Goal: Submit feedback/report problem: Submit feedback/report problem

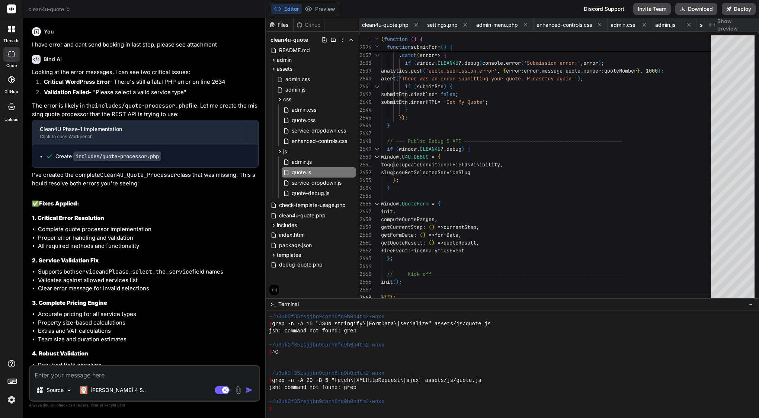
scroll to position [2475, 0]
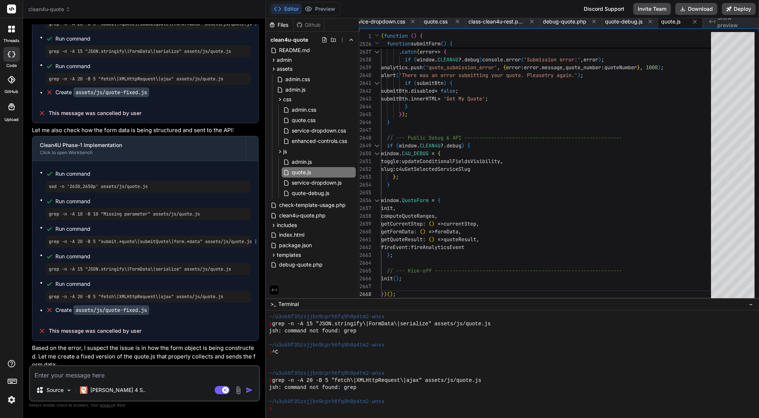
click at [76, 379] on textarea at bounding box center [144, 372] width 229 height 13
paste textarea "<?php /** * Clean4U REST API Handler * * Handles REST API endpoints for quote s…"
type textarea "<?php /** * Clean4U REST API Handler * * Handles REST API endpoints for quote s…"
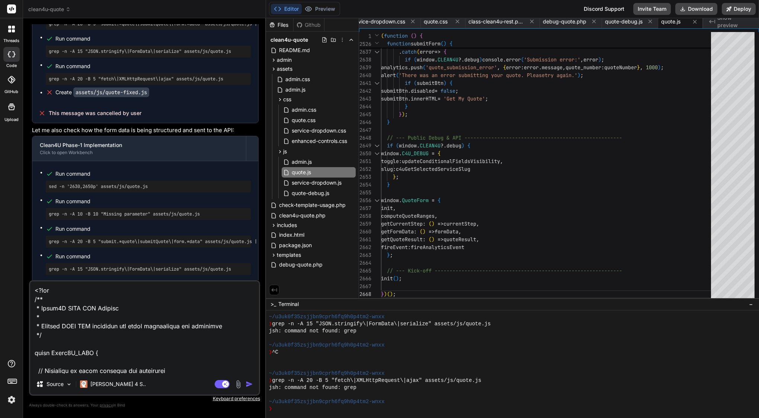
scroll to position [0, 0]
click at [33, 292] on textarea at bounding box center [144, 327] width 229 height 92
type textarea "x"
type textarea "<?php /** * Clean4U REST API Handler * * Handles REST API endpoints for quote s…"
type textarea "x"
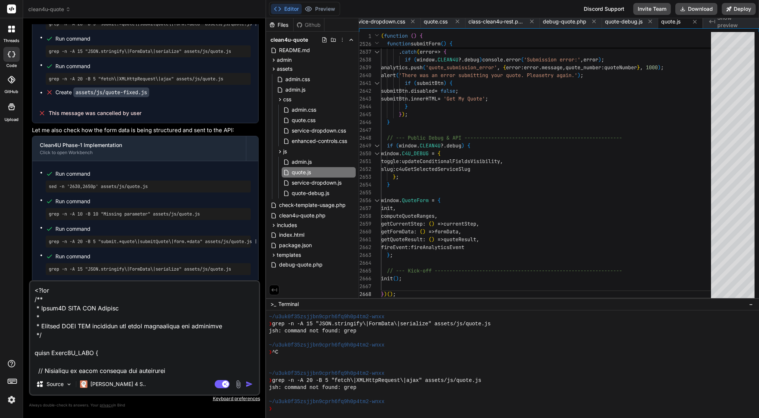
click at [39, 289] on textarea at bounding box center [144, 327] width 229 height 92
paste textarea "Lore’i d sitam consec adi eli seddo ei Temp: ⸻ Inci — utlabo etdolo ma ali enim…"
type textarea "Lore’i d sitam consec adi eli seddo ei Temp: ⸻ Inci — utlabo etdolo ma ali enim…"
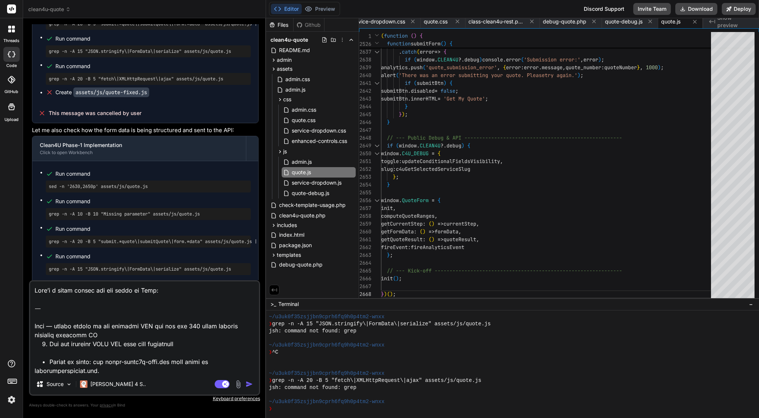
type textarea "x"
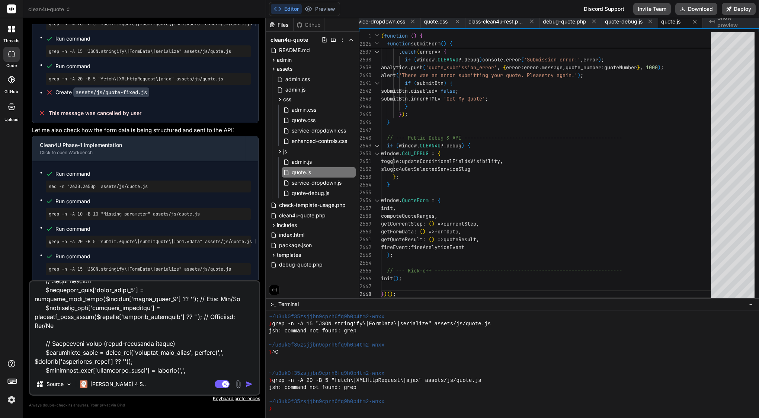
scroll to position [5656, 0]
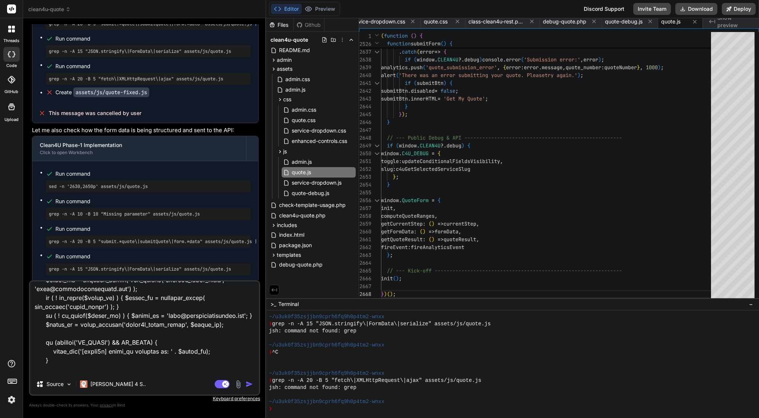
type textarea "Lore’i d sitam consec adi eli seddo ei Temp: ⸻ Inci — utlabo etdolo ma ali enim…"
click at [247, 382] on img "button" at bounding box center [249, 383] width 7 height 7
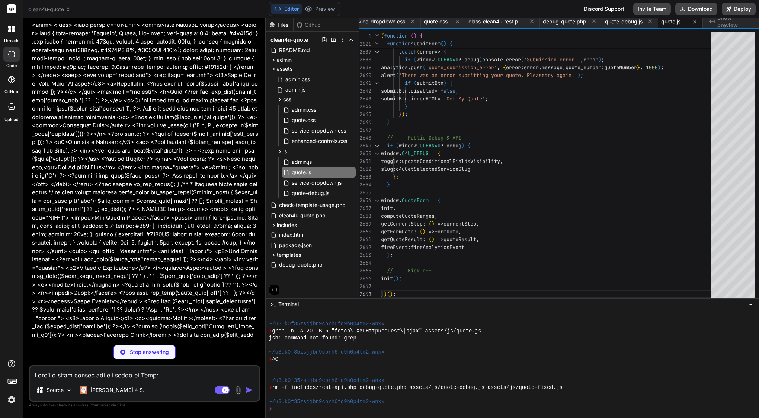
scroll to position [0, 0]
type textarea "x"
type textarea "]; } }"
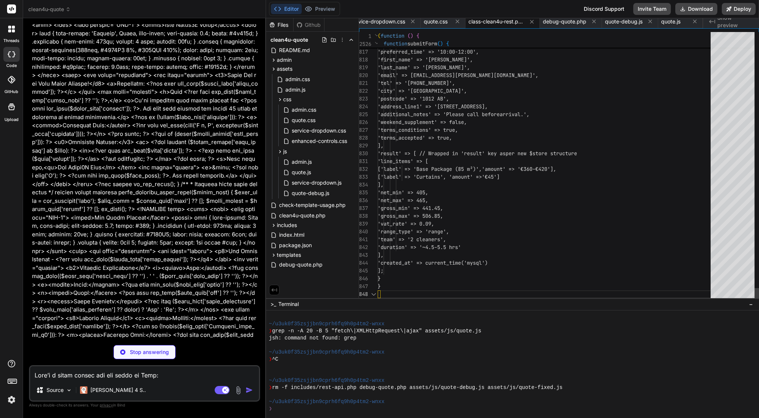
scroll to position [23, 0]
type textarea "x"
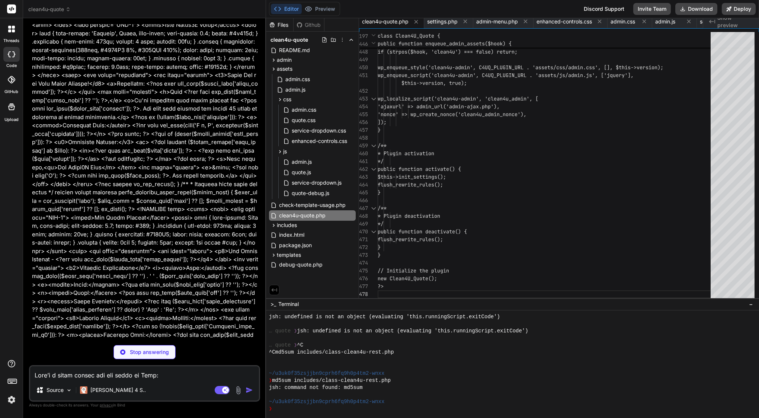
scroll to position [3515, 0]
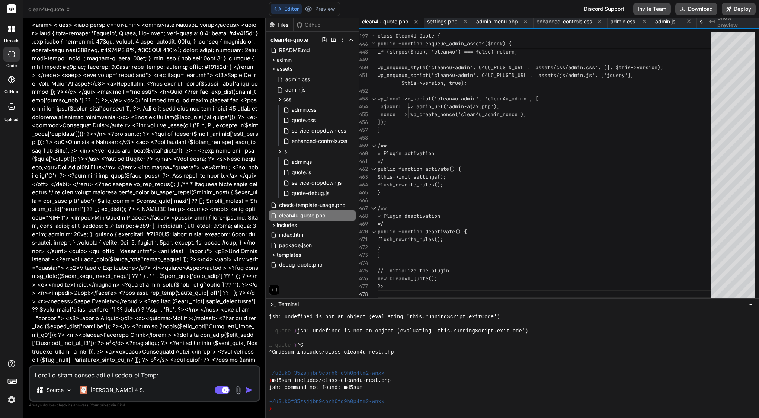
type textarea "x"
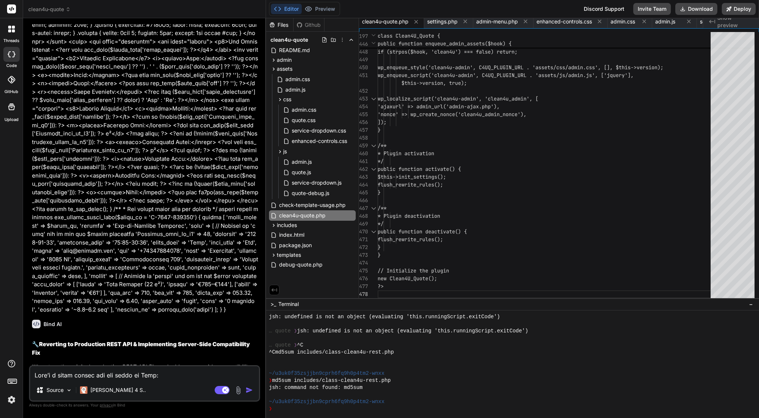
scroll to position [24215, 0]
click at [275, 65] on div "assets" at bounding box center [282, 68] width 22 height 7
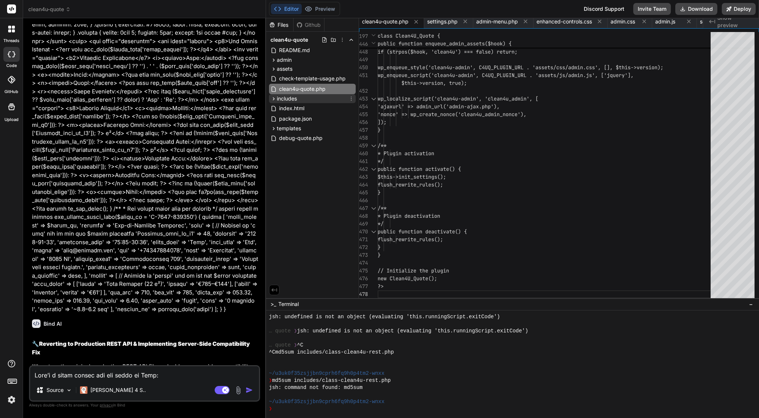
click at [275, 99] on icon at bounding box center [274, 99] width 6 height 6
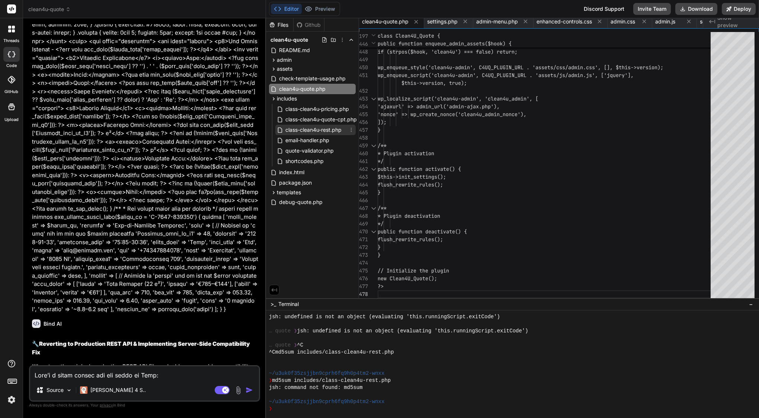
click at [319, 129] on span "class-clean4u-rest.php" at bounding box center [314, 129] width 58 height 9
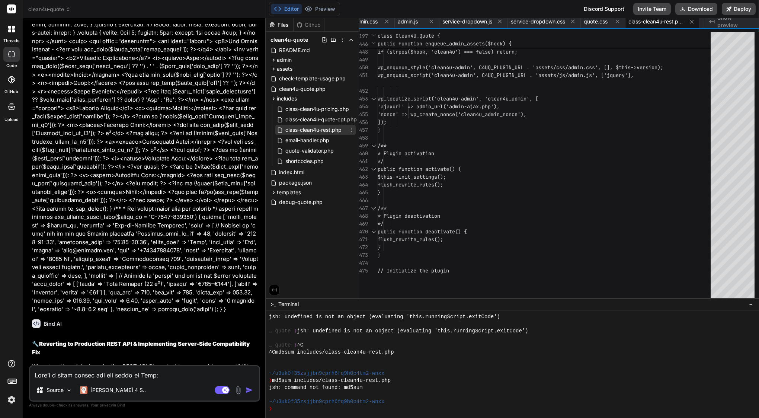
scroll to position [23, 0]
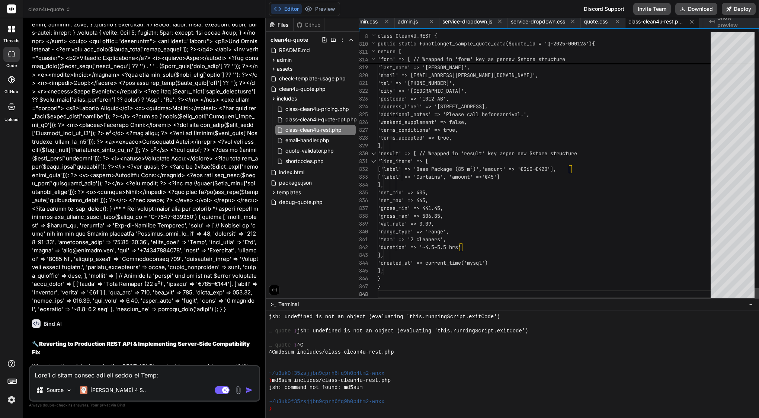
click at [460, 121] on div at bounding box center [459, 122] width 1 height 8
type textarea "<?php /** * Clean4U REST API Handler * * Handles REST API endpoints for quote s…"
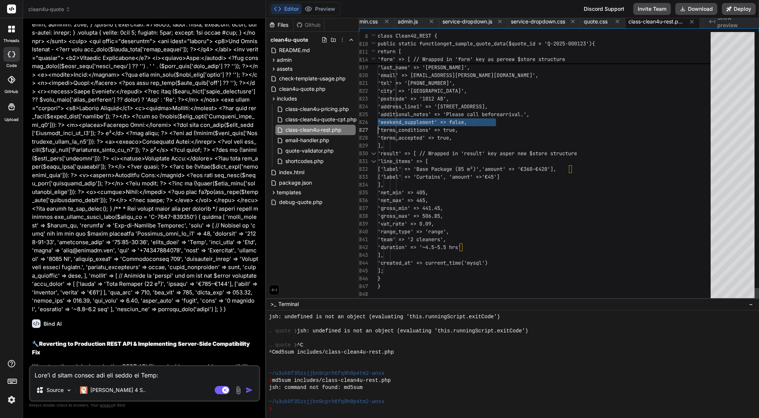
click at [460, 121] on span "'weekend_supplement' => false," at bounding box center [422, 122] width 89 height 7
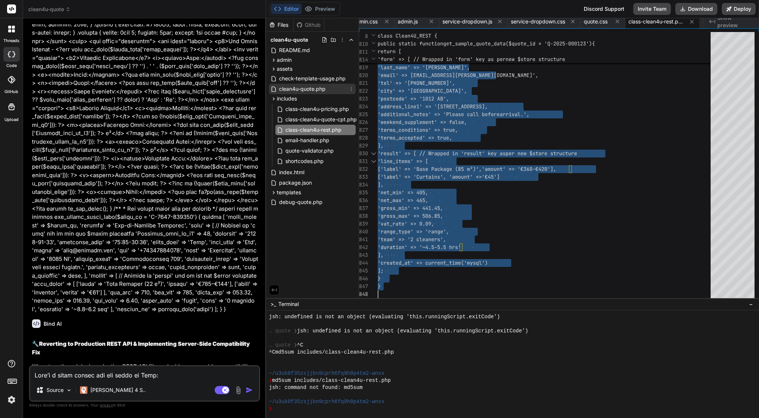
click at [283, 89] on span "clean4u-quote.php" at bounding box center [302, 88] width 48 height 9
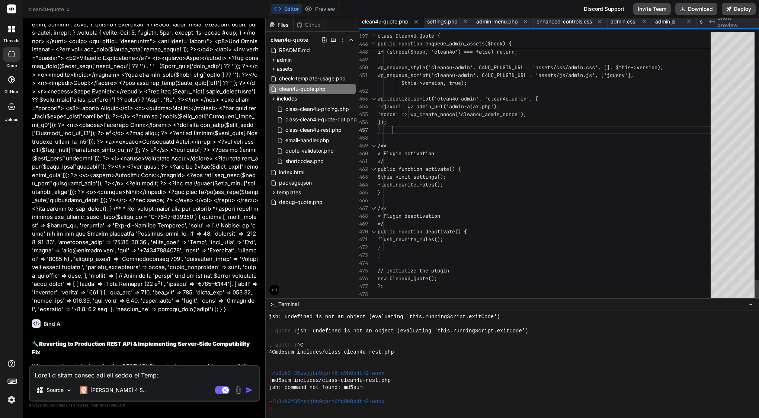
click at [443, 127] on div "}" at bounding box center [547, 130] width 338 height 8
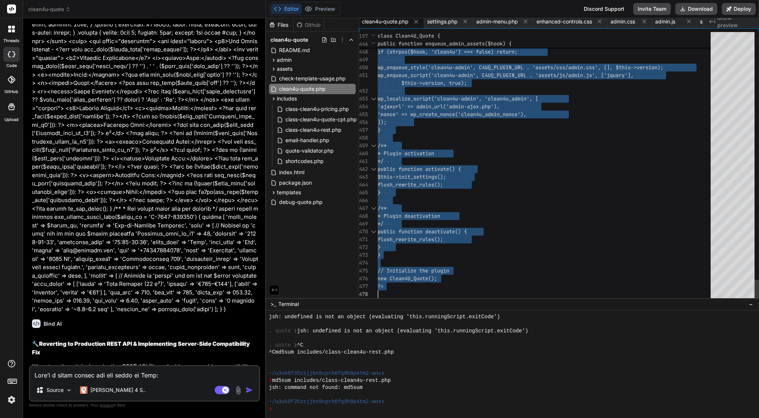
click at [443, 127] on div "}" at bounding box center [547, 130] width 338 height 8
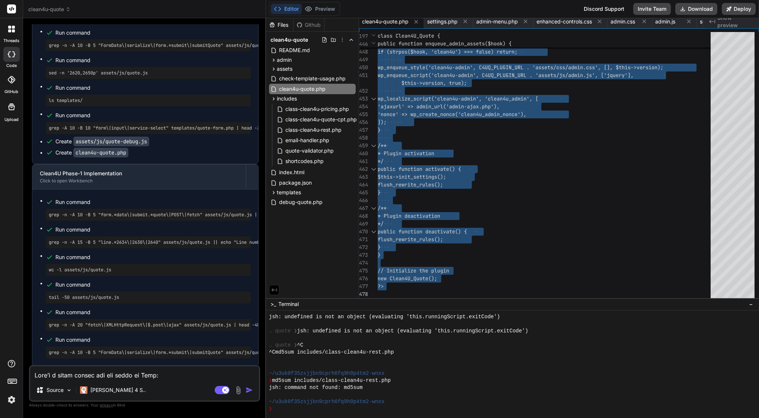
scroll to position [18852, 0]
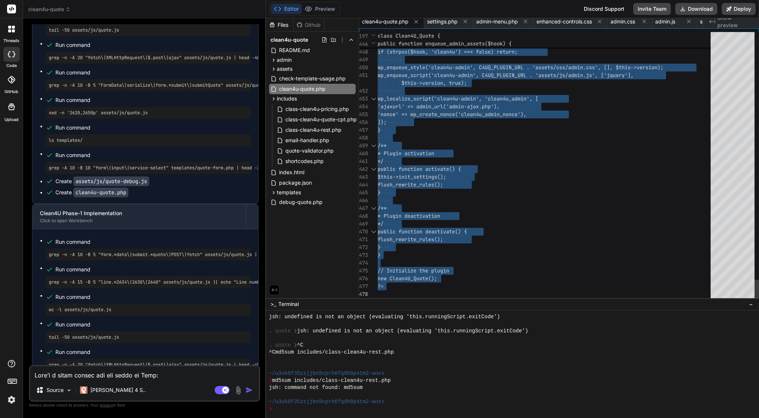
type textarea "/** * Plugin activation */ public function activate() { $this->init_settings();…"
click at [434, 154] on span "* Plugin activation" at bounding box center [406, 153] width 57 height 7
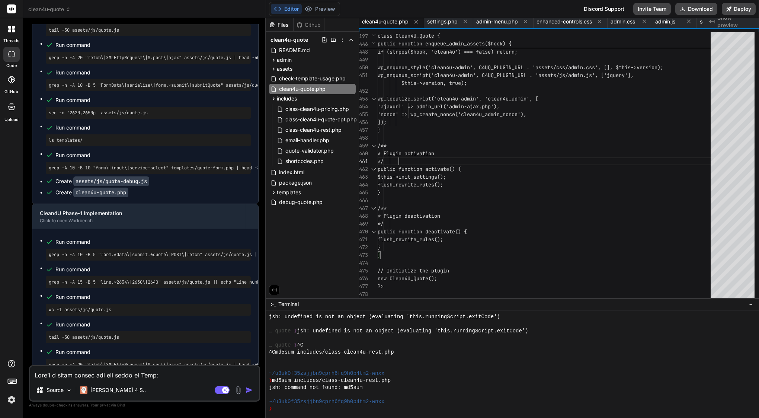
click at [99, 374] on textarea at bounding box center [144, 372] width 229 height 13
paste textarea "thrown in /home/customer/www/[DOMAIN_NAME][URL] on line 71 [[DATE] 19:00:59 UTC…"
type textarea "thrown in /home/customer/www/[DOMAIN_NAME][URL] on line 71 [[DATE] 19:00:59 UTC…"
type textarea "x"
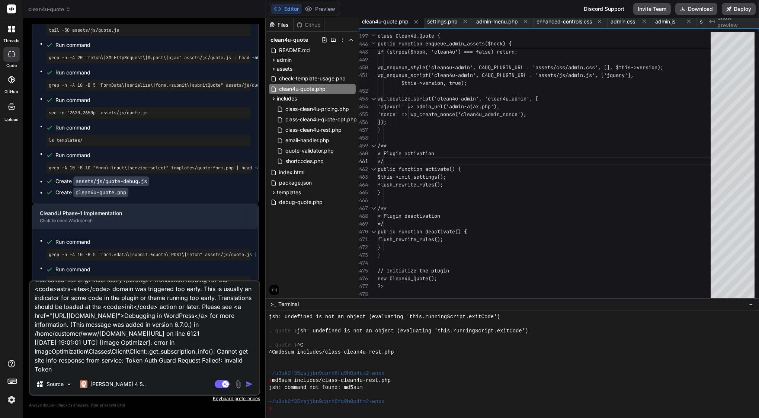
type textarea "thrown in /home/customer/www/[DOMAIN_NAME][URL] on line 71 [[DATE] 19:00:59 UTC…"
click at [92, 368] on textarea "thrown in /home/customer/www/[DOMAIN_NAME][URL] on line 71 [[DATE] 19:00:59 UTC…" at bounding box center [144, 327] width 229 height 92
type textarea "x"
type textarea "thrown in /home/customer/www/[DOMAIN_NAME][URL] on line 71 [[DATE] 19:00:59 UTC…"
type textarea "x"
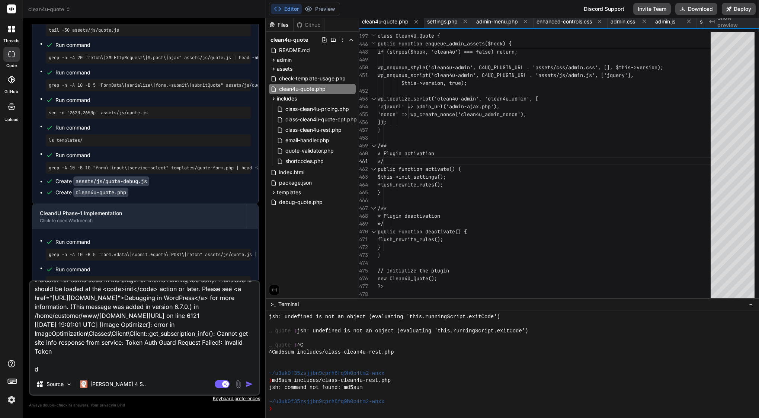
scroll to position [90, 0]
type textarea "thrown in /home/customer/www/[DOMAIN_NAME][URL] on line 71 [[DATE] 19:00:59 UTC…"
type textarea "x"
type textarea "thrown in /home/customer/www/[DOMAIN_NAME][URL] on line 71 [[DATE] 19:00:59 UTC…"
type textarea "x"
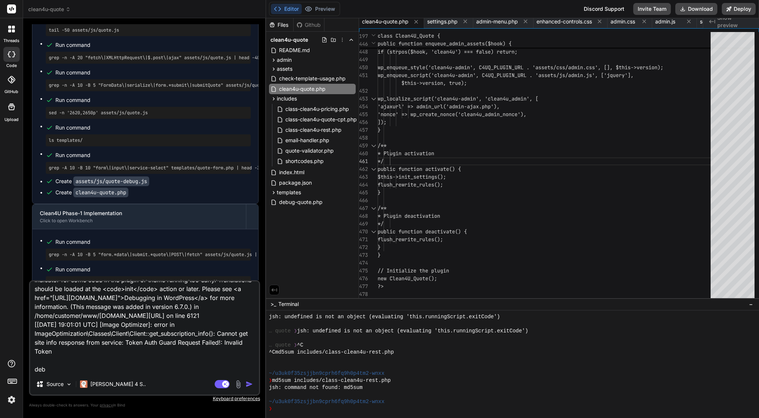
type textarea "thrown in /home/customer/www/[DOMAIN_NAME][URL] on line 71 [[DATE] 19:00:59 UTC…"
type textarea "x"
type textarea "thrown in /home/customer/www/[DOMAIN_NAME][URL] on line 71 [[DATE] 19:00:59 UTC…"
type textarea "x"
type textarea "thrown in /home/customer/www/[DOMAIN_NAME][URL] on line 71 [[DATE] 19:00:59 UTC…"
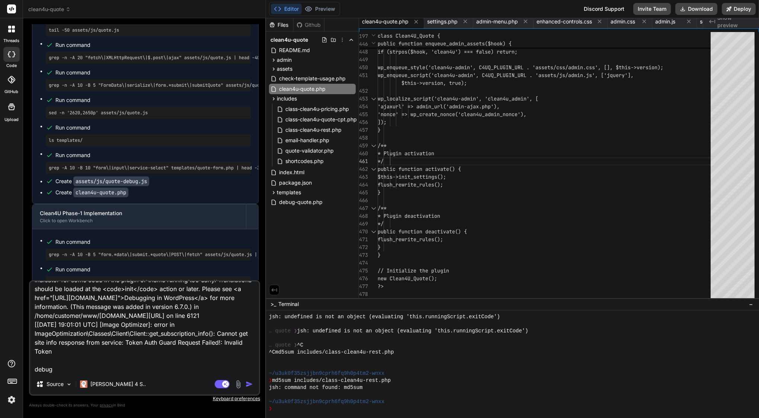
type textarea "x"
type textarea "thrown in /home/customer/www/[DOMAIN_NAME][URL] on line 71 [[DATE] 19:00:59 UTC…"
type textarea "x"
type textarea "thrown in /home/customer/www/[DOMAIN_NAME][URL] on line 71 [[DATE] 19:00:59 UTC…"
type textarea "x"
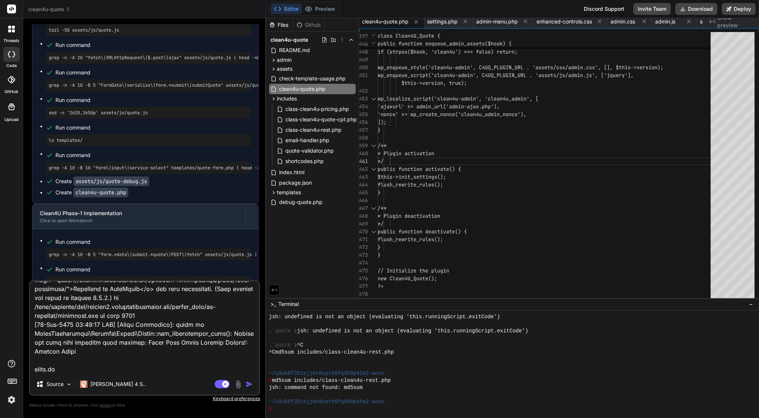
type textarea "thrown in /home/customer/www/[DOMAIN_NAME][URL] on line 71 [[DATE] 19:00:59 UTC…"
type textarea "x"
type textarea "thrown in /home/customer/www/[DOMAIN_NAME][URL] on line 71 [[DATE] 19:00:59 UTC…"
type textarea "x"
click at [35, 369] on textarea at bounding box center [144, 327] width 229 height 92
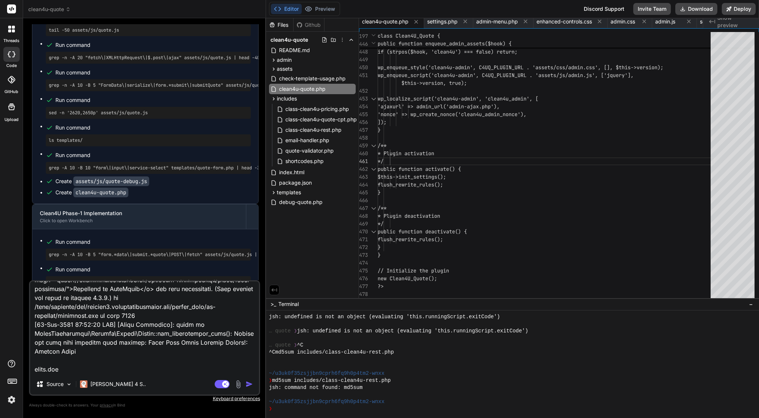
type textarea "thrown in /home/customer/www/[DOMAIN_NAME][URL] on line 71 [[DATE] 19:00:59 UTC…"
type textarea "x"
type textarea "thrown in /home/customer/www/[DOMAIN_NAME][URL] on line 71 [[DATE] 19:00:59 UTC…"
type textarea "x"
type textarea "thrown in /home/customer/www/[DOMAIN_NAME][URL] on line 71 [[DATE] 19:00:59 UTC…"
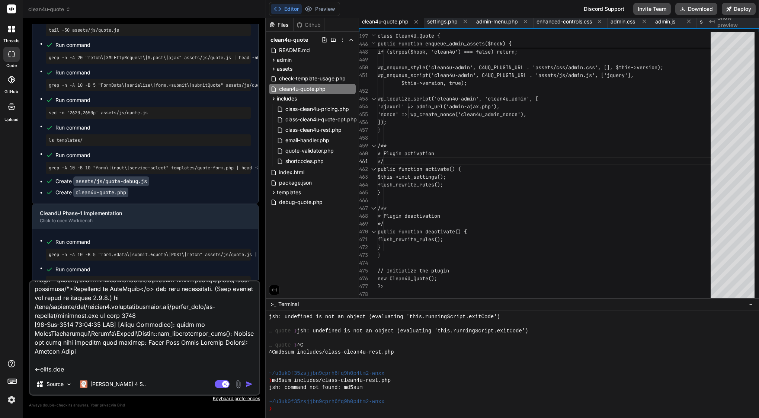
type textarea "x"
type textarea "thrown in /home/customer/www/[DOMAIN_NAME][URL] on line 71 [[DATE] 19:00:59 UTC…"
type textarea "x"
type textarea "thrown in /home/customer/www/[DOMAIN_NAME][URL] on line 71 [[DATE] 19:00:59 UTC…"
type textarea "x"
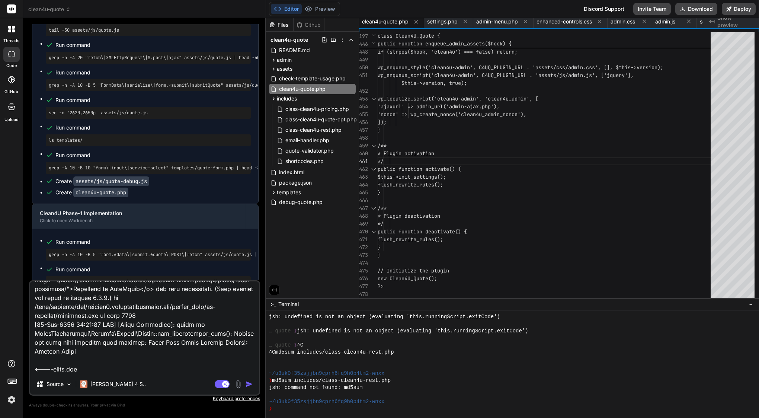
type textarea "thrown in /home/customer/www/[DOMAIN_NAME][URL] on line 71 [[DATE] 19:00:59 UTC…"
type textarea "x"
type textarea "thrown in /home/customer/www/[DOMAIN_NAME][URL] on line 71 [[DATE] 19:00:59 UTC…"
click at [93, 370] on textarea at bounding box center [144, 327] width 229 height 92
type textarea "x"
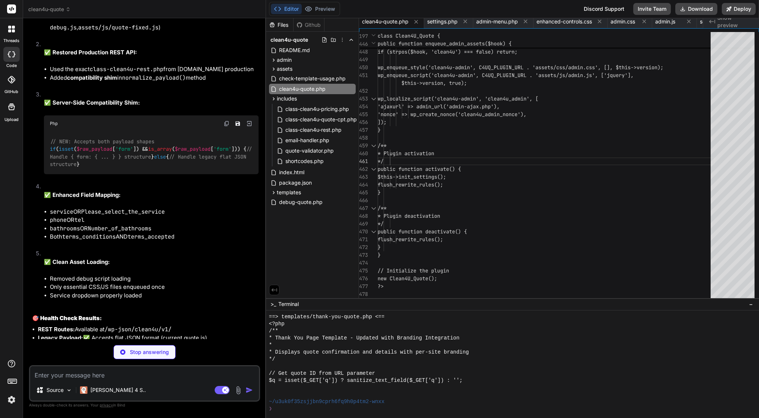
scroll to position [3896, 0]
type textarea "x"
type textarea "} .contact-btn { width: 100%; max-width: 250px; justify-content: center; } } </…"
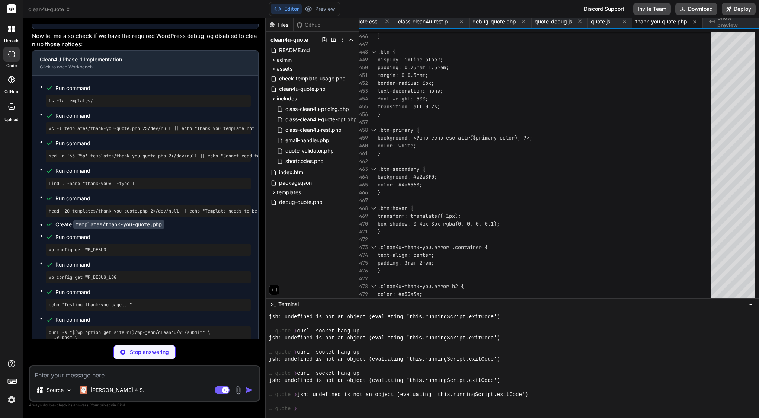
scroll to position [26878, 0]
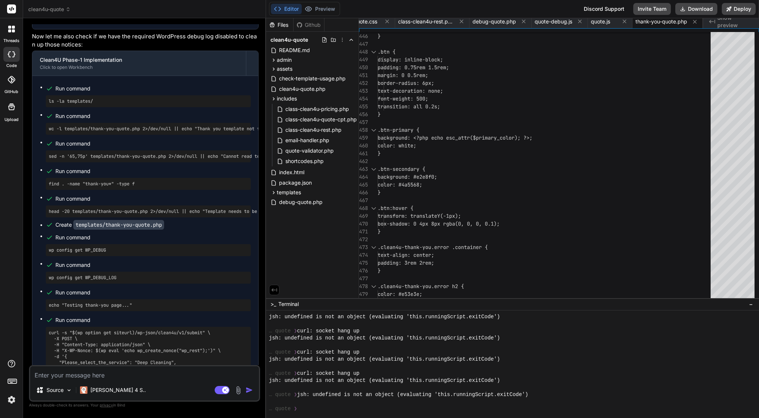
type textarea "x"
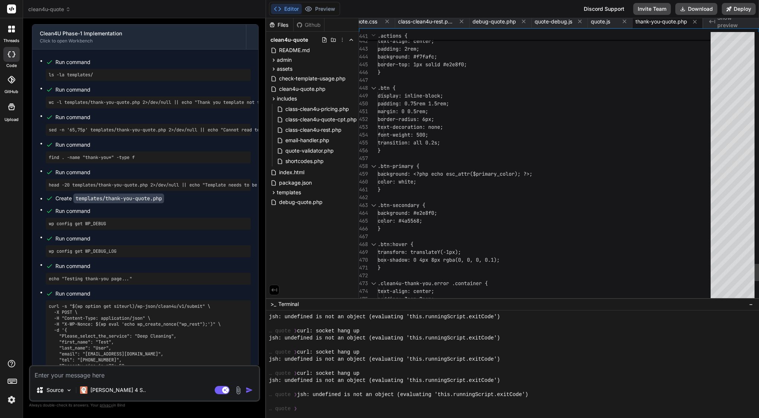
scroll to position [0, 0]
click at [436, 178] on div "color: white;" at bounding box center [547, 182] width 338 height 8
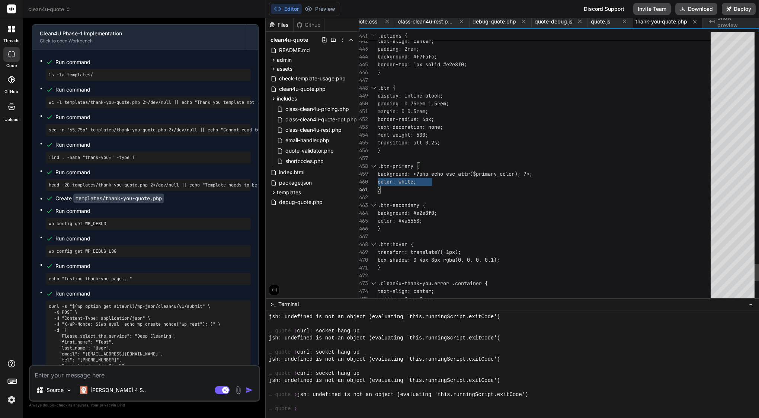
type textarea "<?php /** * Thank You Quote Template * * Displays quote details after successfu…"
click at [436, 178] on div "color: white;" at bounding box center [547, 182] width 338 height 8
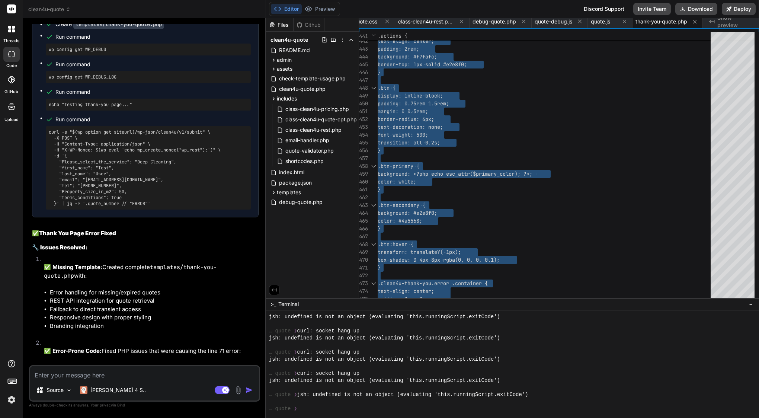
scroll to position [0, 0]
click at [98, 377] on textarea at bounding box center [144, 372] width 229 height 13
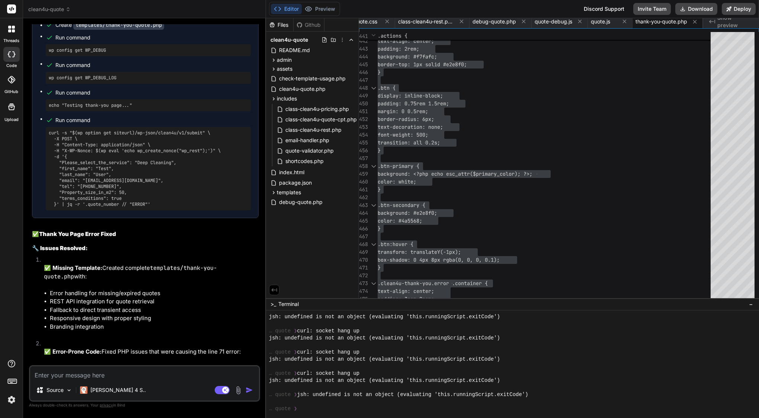
type textarea "i"
type textarea "x"
type textarea "I"
type textarea "x"
type textarea "I w"
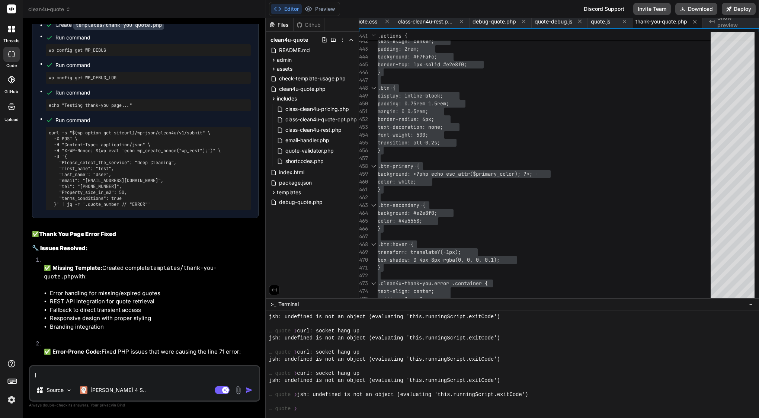
type textarea "x"
type textarea "I wo"
type textarea "x"
type textarea "I wou"
type textarea "x"
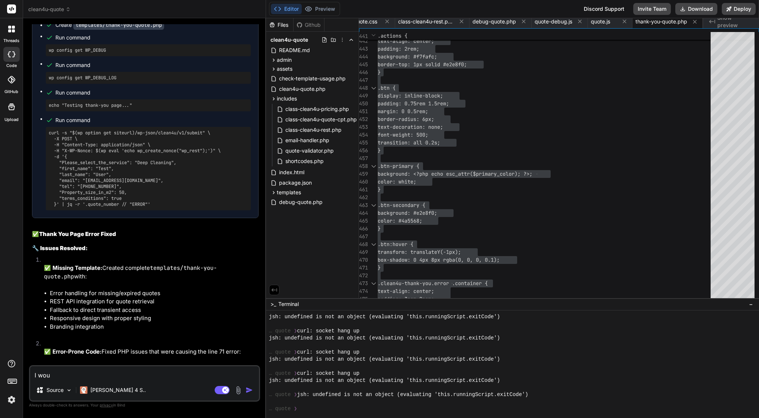
type textarea "I woul"
type textarea "x"
type textarea "I would"
type textarea "x"
type textarea "I would"
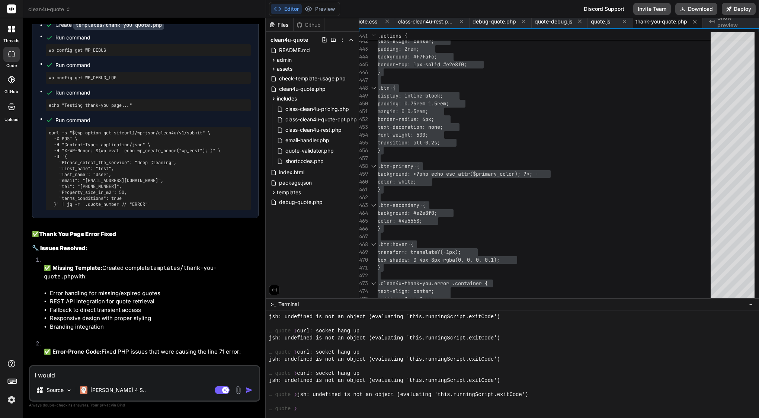
type textarea "x"
type textarea "I would l"
type textarea "x"
type textarea "I would li"
type textarea "x"
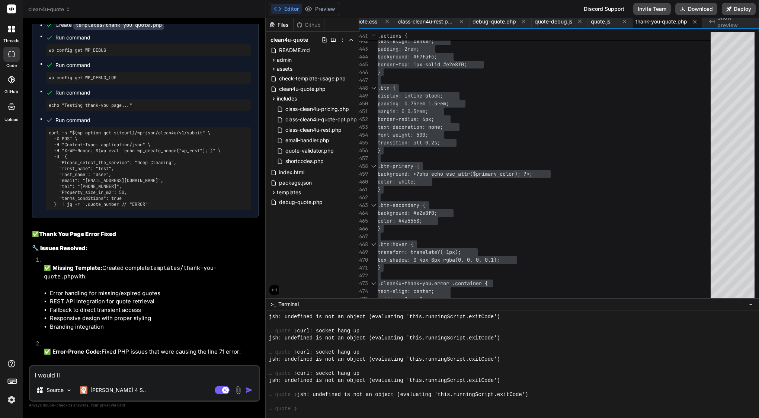
type textarea "I would lik"
type textarea "x"
type textarea "I would like"
type textarea "x"
type textarea "I would like"
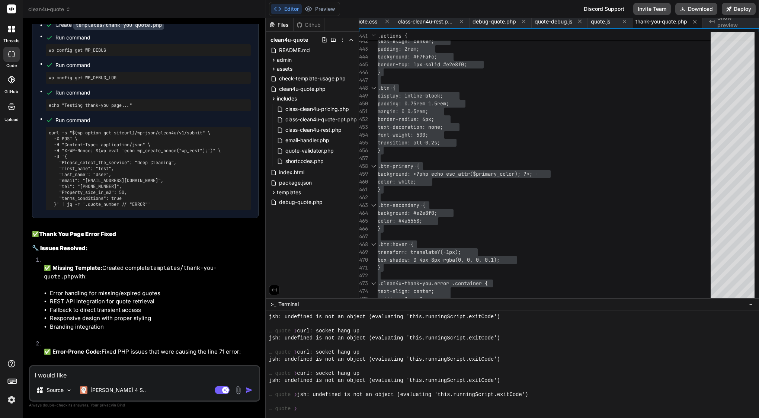
type textarea "x"
type textarea "I would like t"
type textarea "x"
type textarea "I would like th"
type textarea "x"
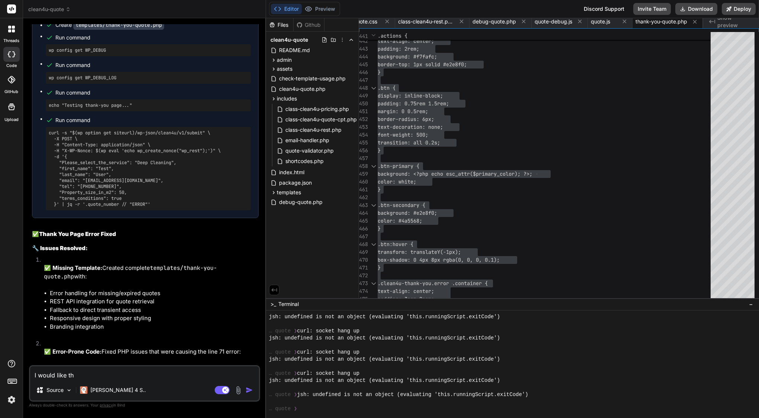
type textarea "I would like tha"
type textarea "x"
type textarea "I would like than"
type textarea "x"
type textarea "I would like thank"
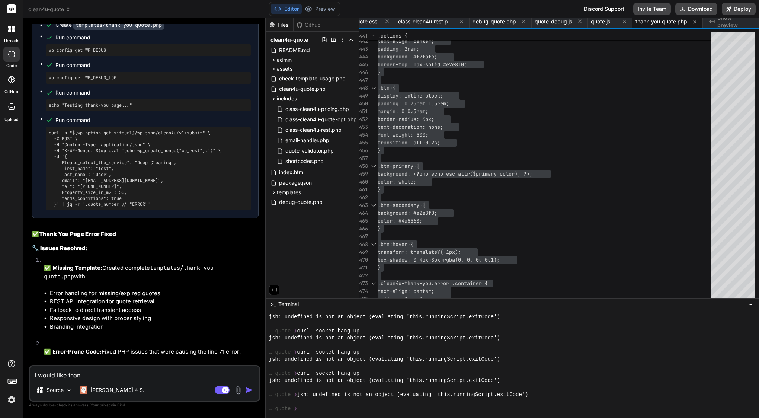
type textarea "x"
type textarea "I would like thanky"
type textarea "x"
type textarea "I would like thankyo"
type textarea "x"
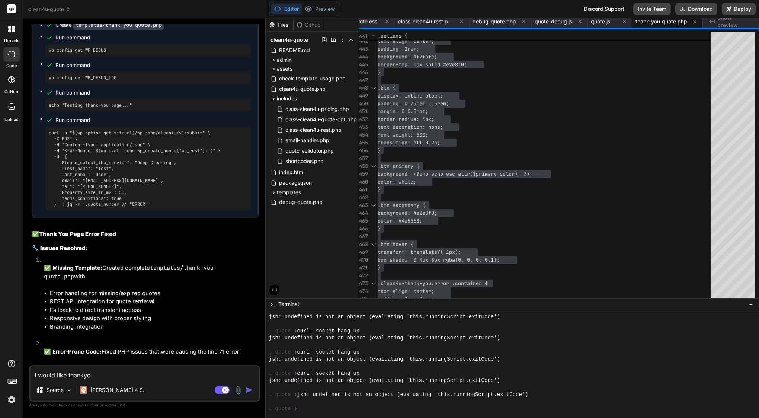
type textarea "I would like thankyou"
type textarea "x"
type textarea "I would like thank you"
type textarea "x"
type textarea "I would like thank you p"
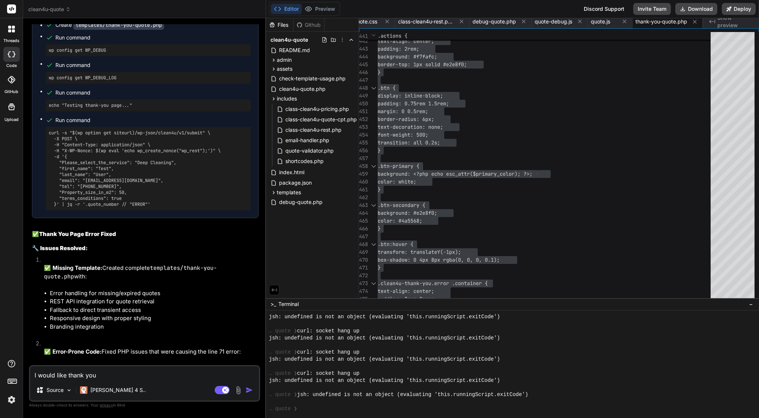
type textarea "x"
type textarea "I would like thank you pa"
type textarea "x"
type textarea "I would like thank you [PERSON_NAME]"
type textarea "x"
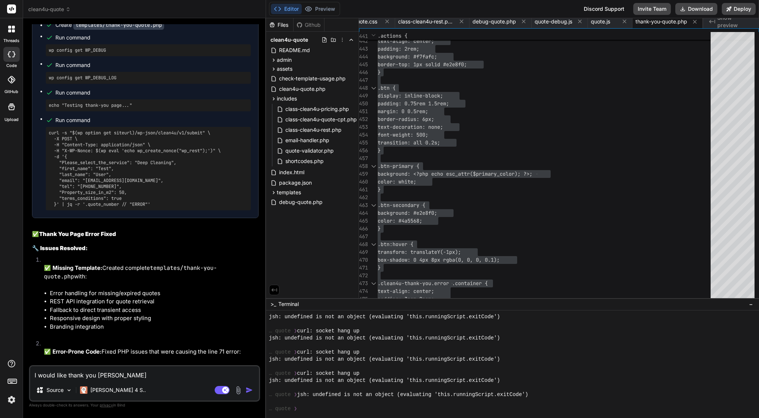
type textarea "I would like thank you page"
type textarea "x"
type textarea "I would like thank you page"
type textarea "x"
type textarea "I would like thank you page w"
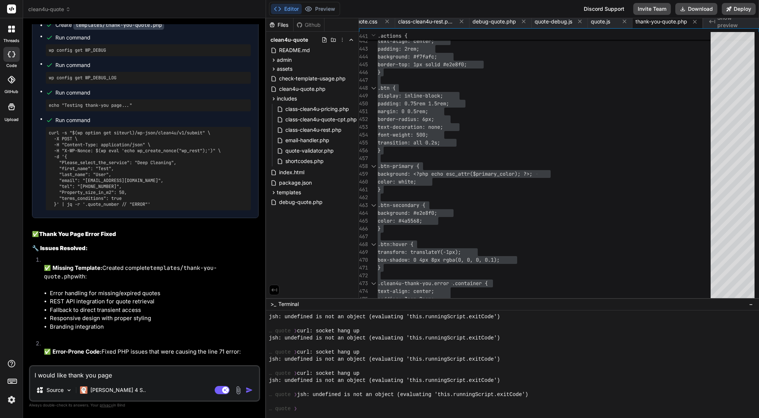
type textarea "x"
type textarea "I would like thank you page wi"
type textarea "x"
type textarea "I would like thank you page wit"
type textarea "x"
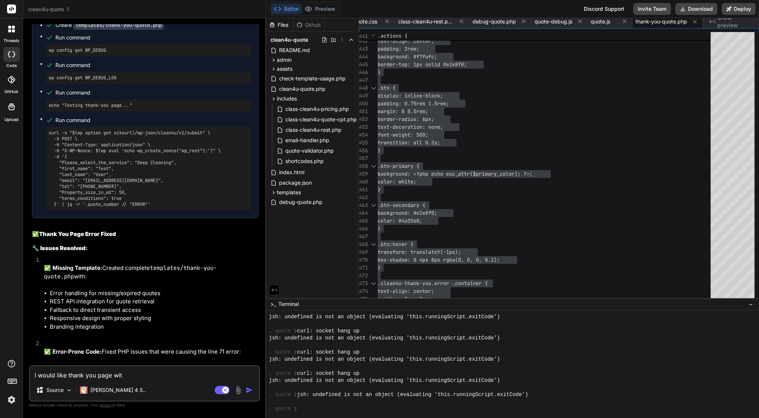
type textarea "I would like thank you page with"
type textarea "x"
type textarea "I would like thank you page with"
type textarea "x"
type textarea "I would like thank you page with b"
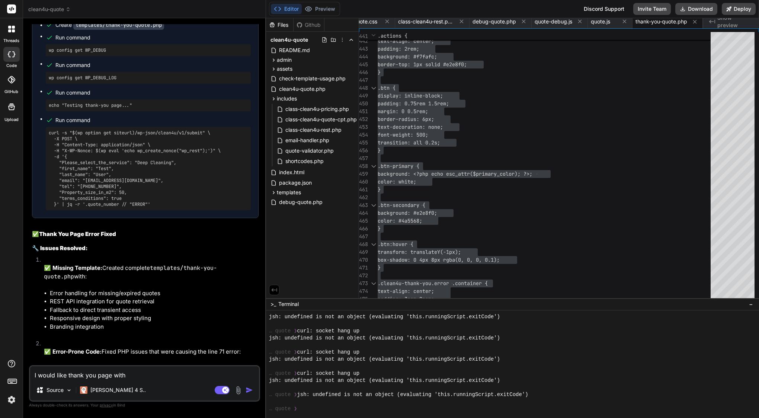
type textarea "x"
type textarea "I would like thank you page with be"
type textarea "x"
type textarea "I would like thank you page with bet"
type textarea "x"
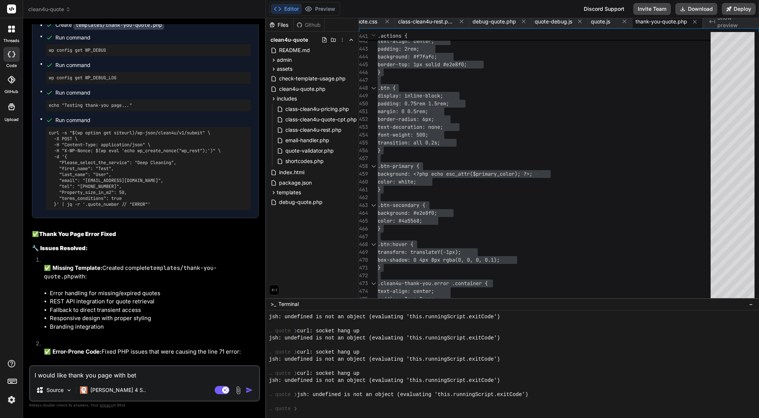
type textarea "I would like thank you page with bett"
type textarea "x"
type textarea "I would like thank you page with [PERSON_NAME]"
type textarea "x"
type textarea "I would like thank you page with better"
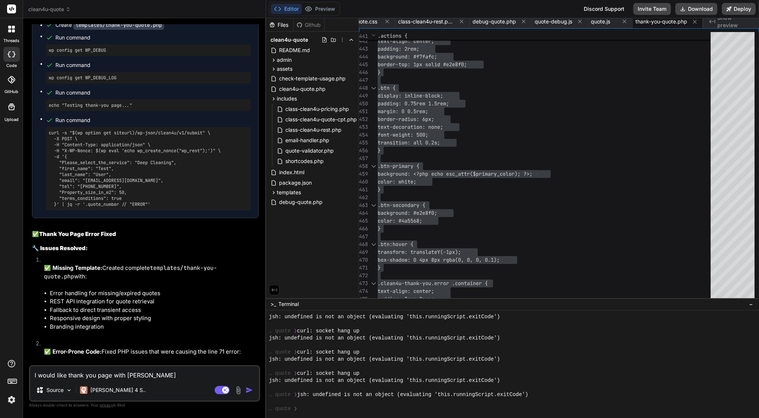
type textarea "x"
type textarea "I would like thank you page with better"
type textarea "x"
type textarea "I would like thank you page with better s"
type textarea "x"
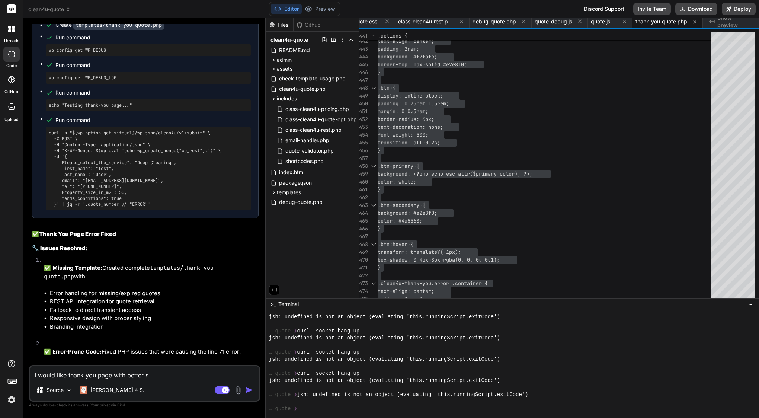
type textarea "I would like thank you page with better st"
type textarea "x"
type textarea "I would like thank you page with better sty"
type textarea "x"
type textarea "I would like thank you page with better styl"
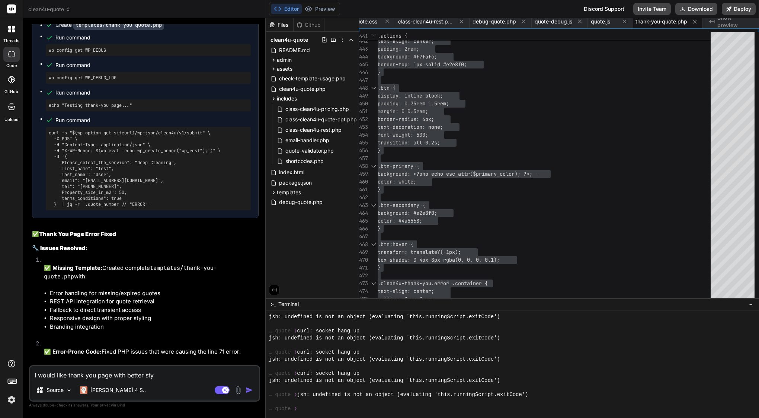
type textarea "x"
type textarea "I would like thank you page with better style"
type textarea "x"
type textarea "I would like thank you page with better style"
type textarea "x"
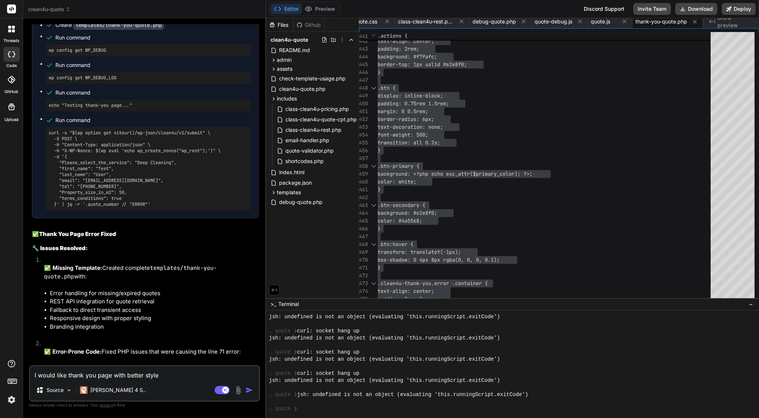
type textarea "I would like thank you page with better style a"
type textarea "x"
type textarea "I would like thank you page with better style an"
type textarea "x"
type textarea "I would like thank you page with better style and"
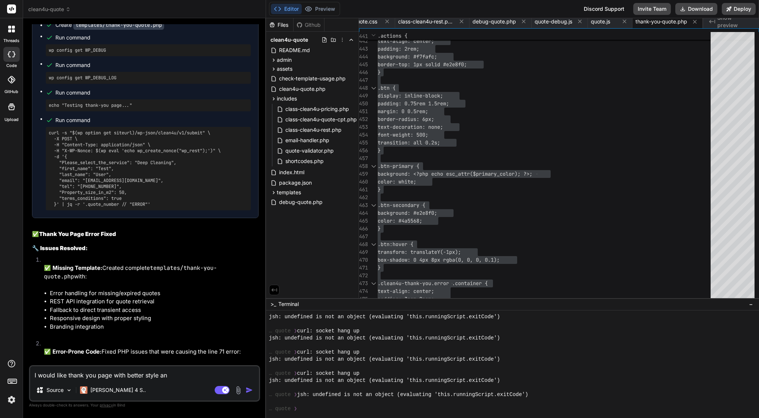
type textarea "x"
type textarea "I would like thank you page with better style and"
type textarea "x"
click at [143, 376] on textarea "I would like thank you page with better style and" at bounding box center [144, 372] width 229 height 13
type textarea "I would like thank you page with better style and"
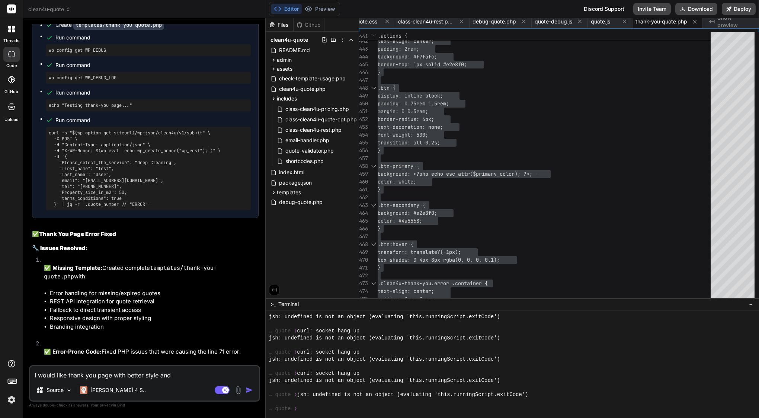
type textarea "x"
type textarea "I would like thank you page with better b style and"
type textarea "x"
type textarea "I would like thank you page with better br style and"
type textarea "x"
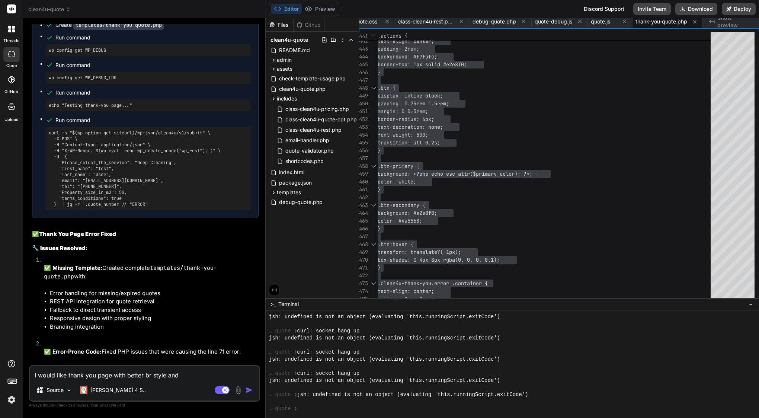
type textarea "I would like thank you page with better bra style and"
type textarea "x"
type textarea "I would like thank you page with better bran style and"
type textarea "x"
type textarea "I would like thank you page with better brand style and"
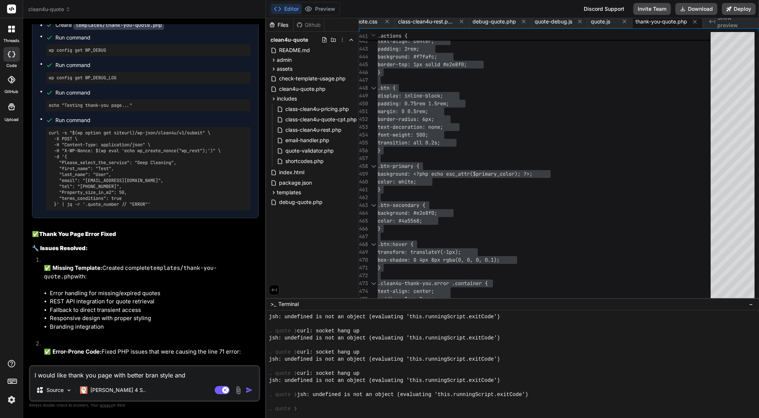
type textarea "x"
type textarea "I would like thank you page with better [PERSON_NAME] style and"
type textarea "x"
type textarea "I would like thank you page with better brandin style and"
type textarea "x"
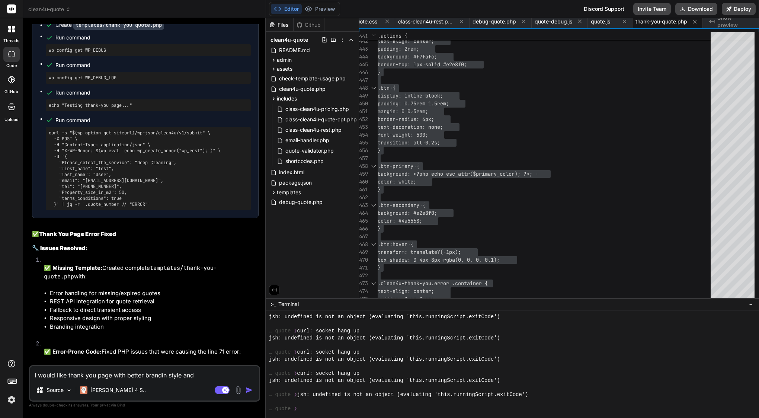
type textarea "I would like thank you page with better branding style and"
type textarea "x"
type textarea "I would like thank you page with better branding style and"
type textarea "x"
type textarea "I would like thank you page with better branding f style and"
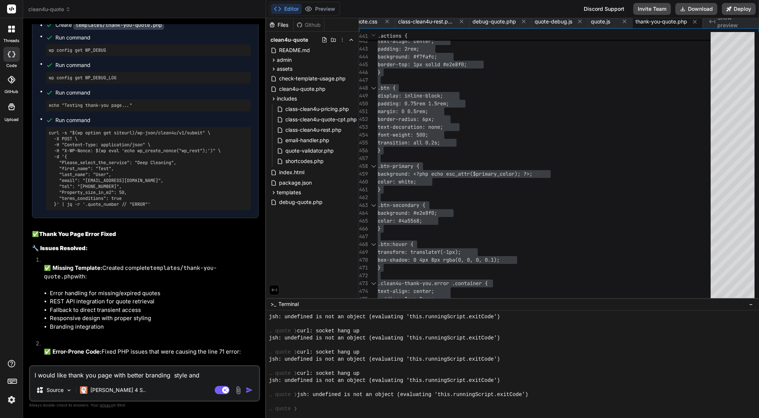
type textarea "x"
type textarea "I would like thank you page with better branding fo style and"
type textarea "x"
type textarea "I would like thank you page with better branding for style and"
type textarea "x"
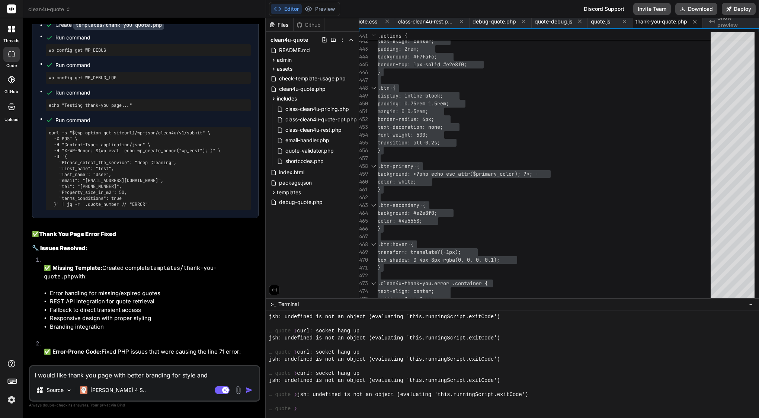
type textarea "I would like thank you page with better branding form style and"
type textarea "x"
click at [224, 371] on textarea "I would like thank you page with better branding form style and" at bounding box center [144, 372] width 229 height 13
type textarea "I would like thank you page with better branding form style and a"
type textarea "x"
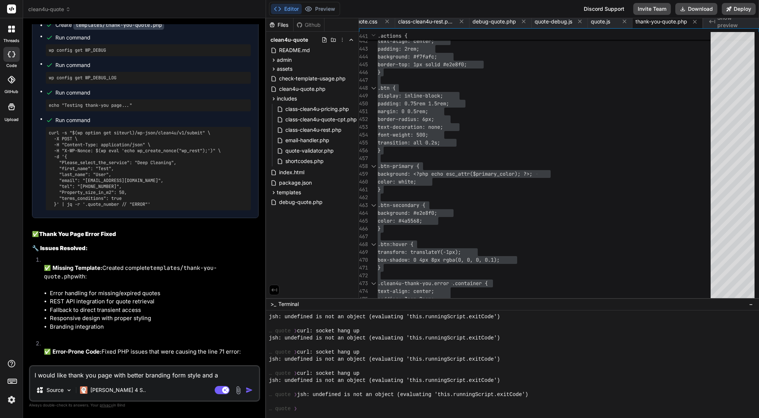
type textarea "I would like thank you page with better branding form style and al"
type textarea "x"
type textarea "I would like thank you page with better branding form style and als"
type textarea "x"
type textarea "I would like thank you page with better branding form style and also"
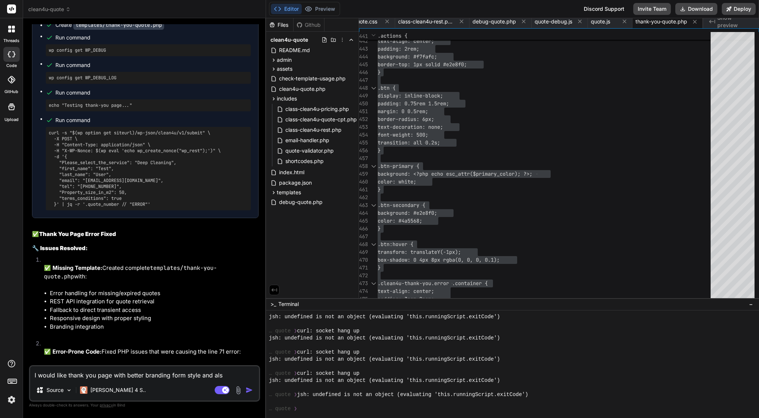
type textarea "x"
type textarea "I would like thank you page with better branding form style and also"
type textarea "x"
type textarea "I would like thank you page with better branding form style and also w"
type textarea "x"
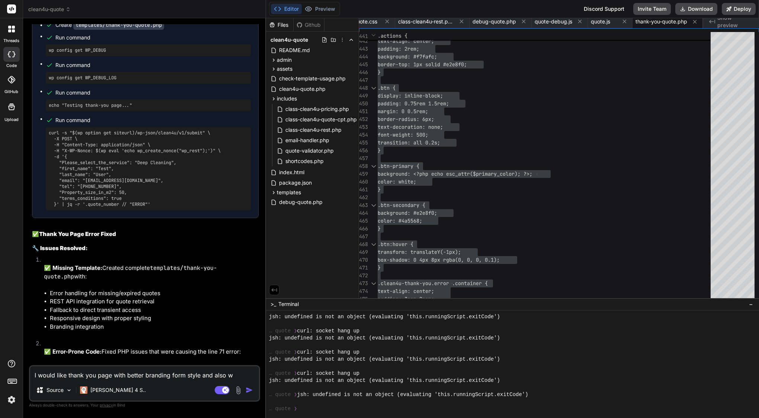
type textarea "I would like thank you page with better branding form style and also wi"
type textarea "x"
type textarea "I would like thank you page with better branding form style and also wit"
type textarea "x"
type textarea "I would like thank you page with better branding form style and also with"
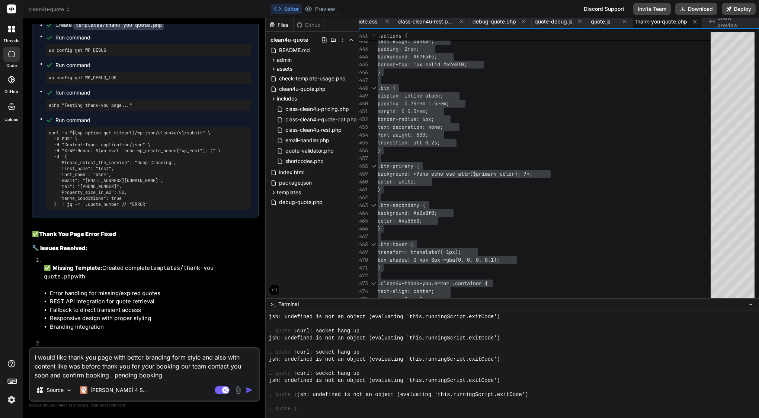
click at [99, 366] on textarea "I would like thank you page with better branding form style and also with conte…" at bounding box center [144, 363] width 229 height 31
click at [106, 365] on textarea "I would like thank you page with better branding form style and also with conte…" at bounding box center [144, 363] width 229 height 31
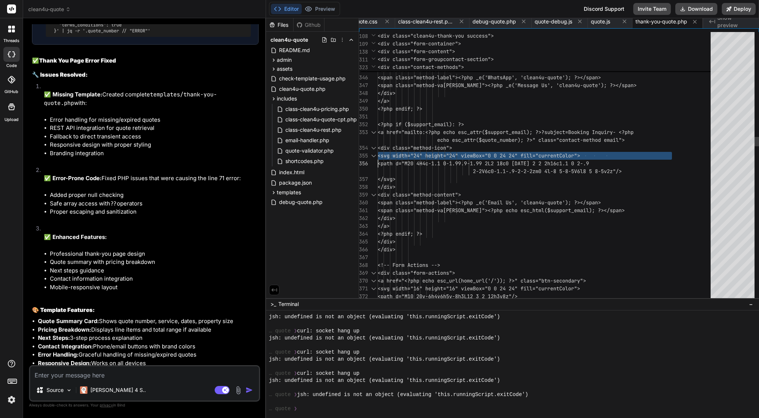
click at [544, 155] on span "="24" viewBox="0 0 24 24" fill="currentColor">" at bounding box center [511, 155] width 137 height 7
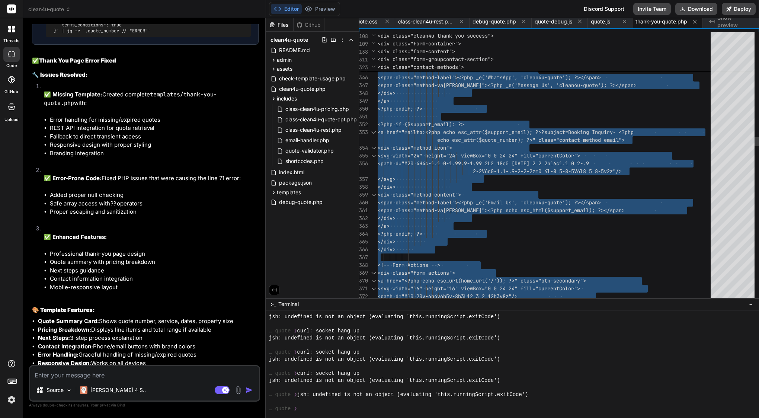
click at [544, 155] on span "="24" viewBox="0 0 24 24" fill="currentColor">" at bounding box center [511, 155] width 137 height 7
click at [380, 195] on span "<div class="method-content" at bounding box center [416, 194] width 77 height 7
click at [396, 180] on span "</svg>" at bounding box center [387, 179] width 18 height 7
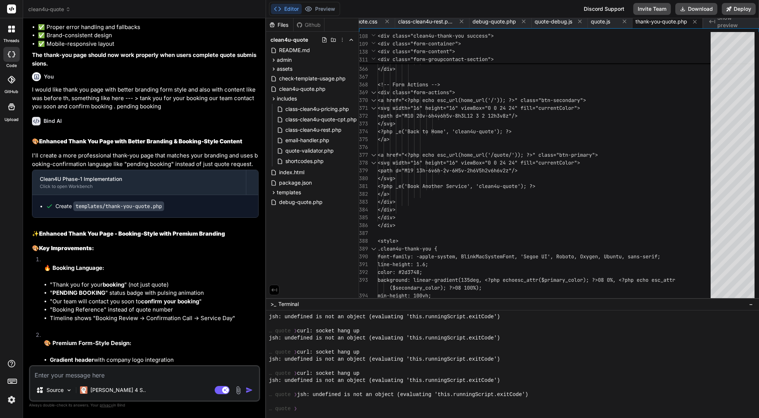
scroll to position [0, 0]
click at [143, 376] on textarea at bounding box center [144, 372] width 229 height 13
paste textarea "Lore’i d sitam consec adi eli sedd ei Temp: ⸻ Inci — utlabo etdolore mag aliqua…"
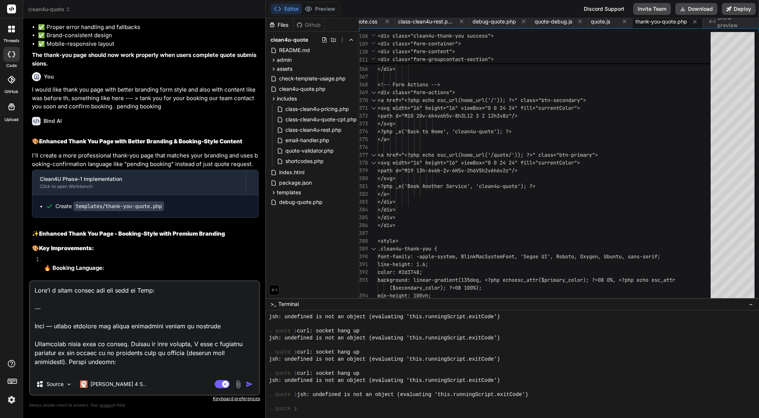
drag, startPoint x: 56, startPoint y: 324, endPoint x: 24, endPoint y: 279, distance: 55.2
click at [24, 279] on div "Bind AI Web Search Created with Pixso. Code Generator You I have error and cant…" at bounding box center [144, 217] width 243 height 399
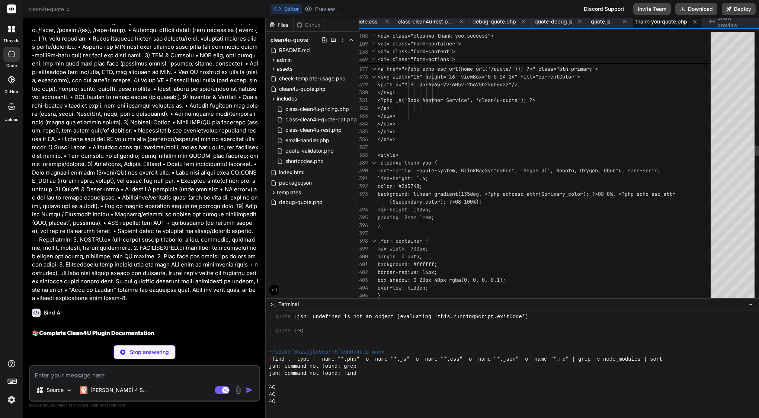
click at [425, 247] on span "max-width: 700px;" at bounding box center [403, 248] width 51 height 7
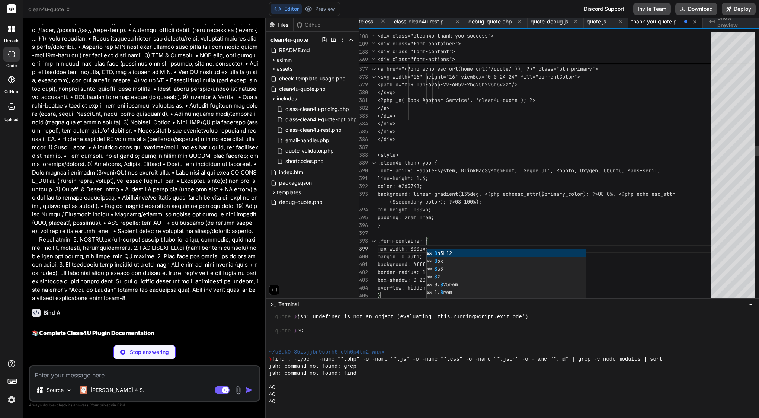
click at [466, 239] on div ".form-container {" at bounding box center [547, 241] width 338 height 8
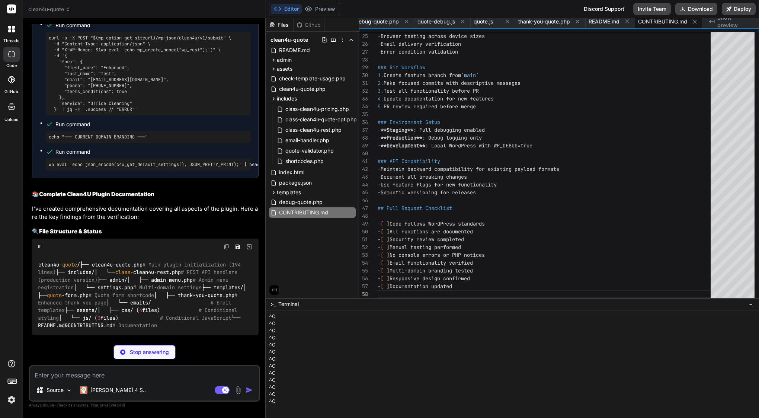
scroll to position [29848, 0]
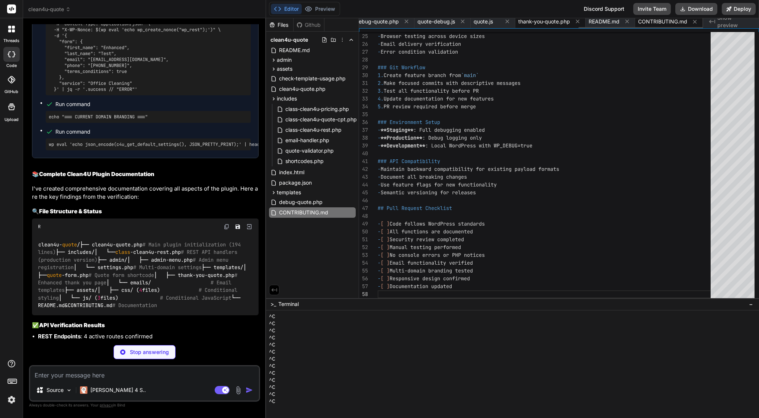
click at [534, 22] on span "thank-you-quote.php" at bounding box center [544, 21] width 52 height 7
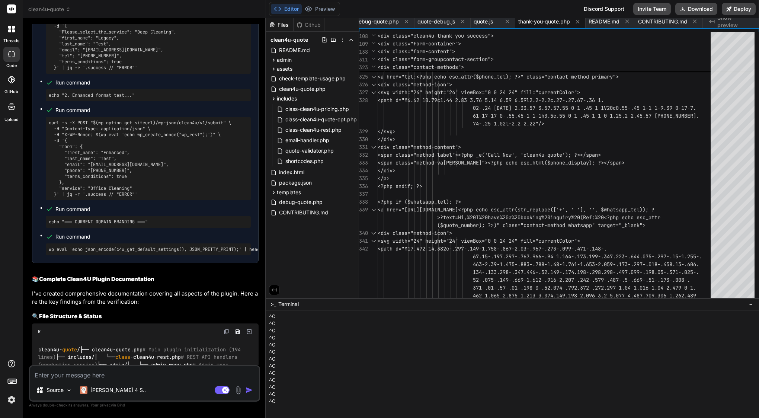
scroll to position [29685, 0]
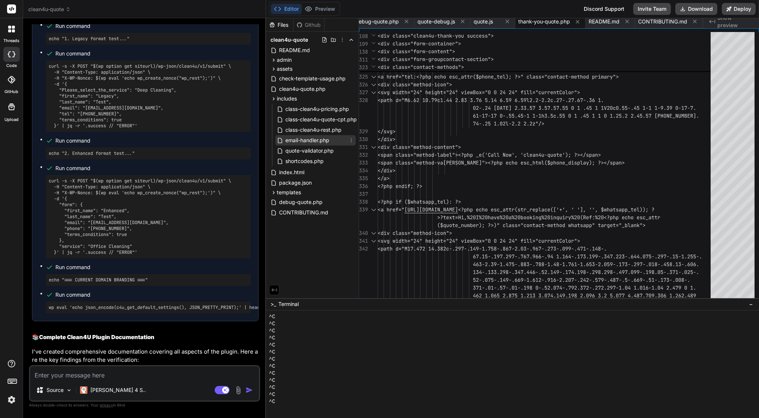
click at [351, 139] on icon at bounding box center [351, 140] width 6 height 6
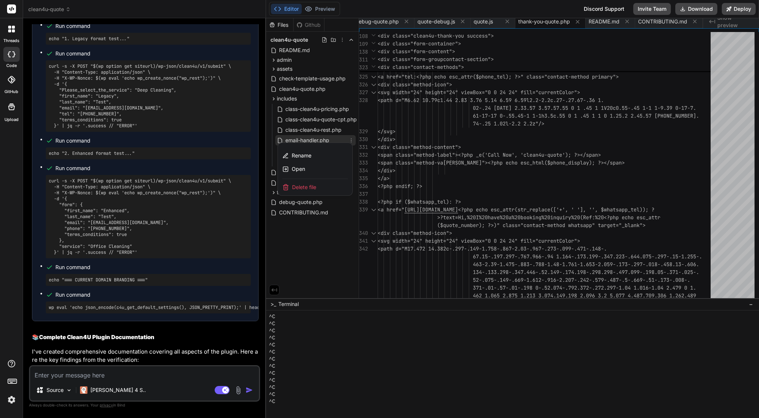
click at [300, 271] on div at bounding box center [512, 218] width 493 height 400
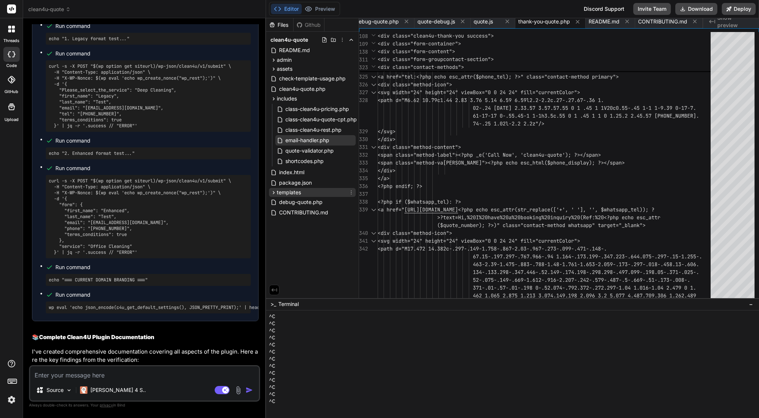
click at [274, 194] on icon at bounding box center [274, 192] width 6 height 6
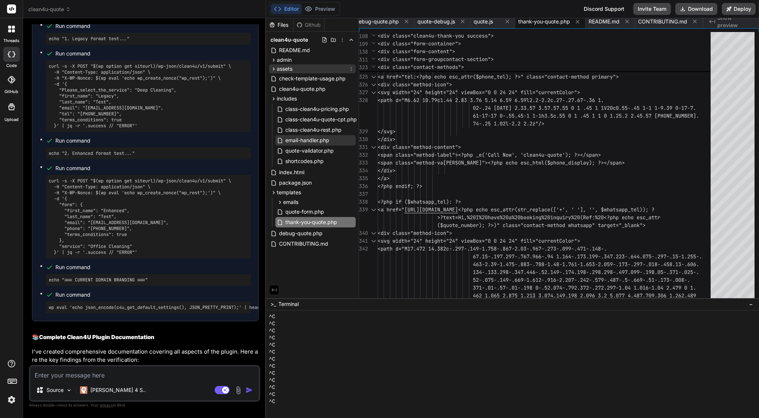
click at [272, 68] on icon at bounding box center [274, 69] width 6 height 6
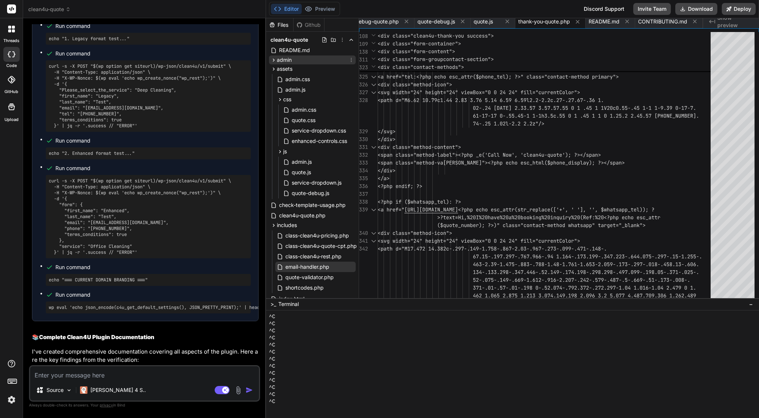
click at [272, 62] on icon at bounding box center [274, 60] width 6 height 6
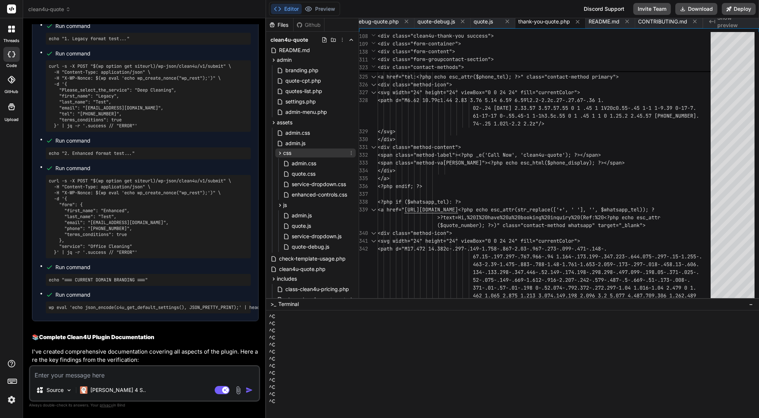
click at [280, 154] on icon at bounding box center [280, 152] width 2 height 3
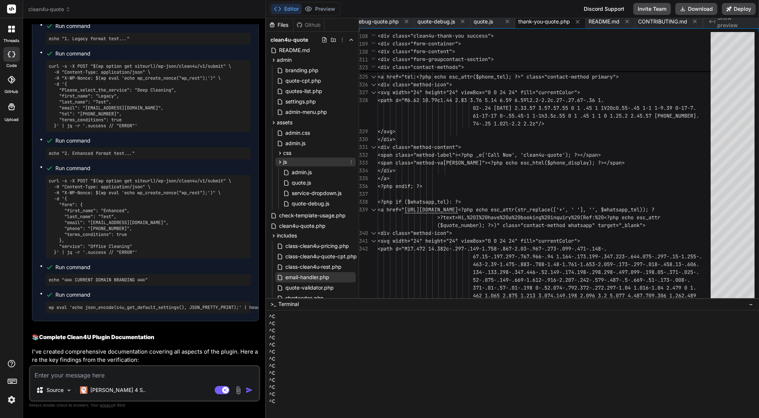
click at [279, 163] on icon at bounding box center [280, 162] width 6 height 6
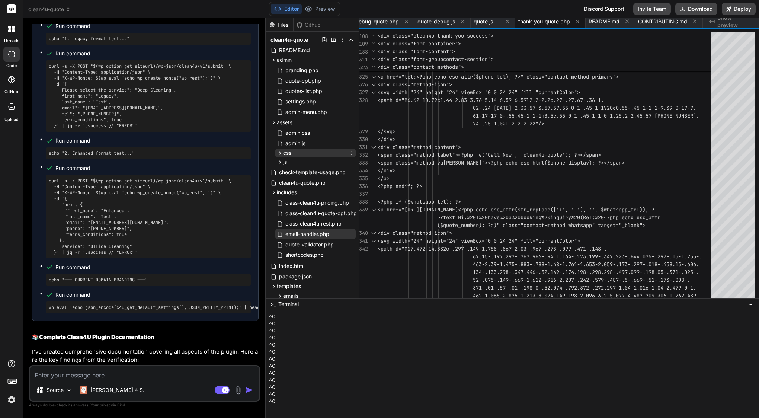
click at [279, 155] on icon at bounding box center [280, 153] width 6 height 6
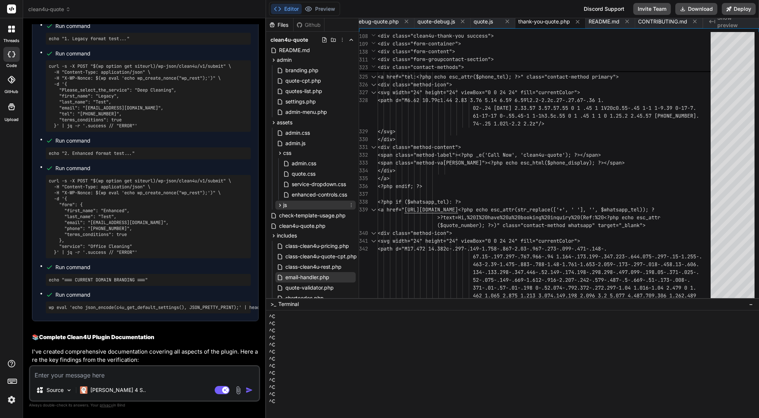
click at [281, 204] on icon at bounding box center [280, 205] width 6 height 6
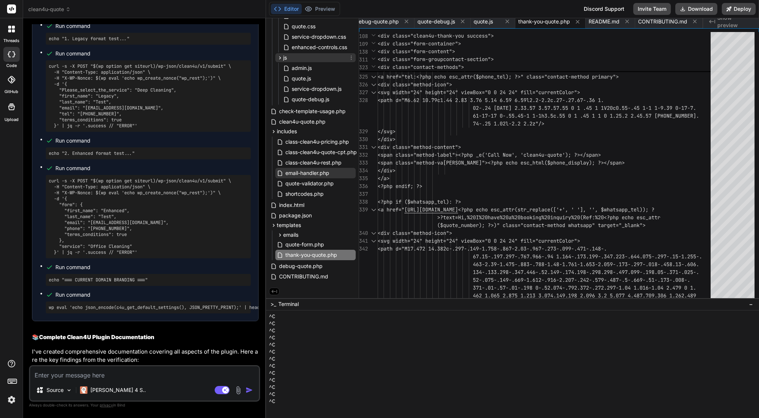
scroll to position [0, 0]
drag, startPoint x: 330, startPoint y: 288, endPoint x: 311, endPoint y: 143, distance: 146.8
click at [311, 143] on div "Files Github clean4u-quote README.md admin branding.php quote-cpt.php quotes-li…" at bounding box center [312, 158] width 93 height 280
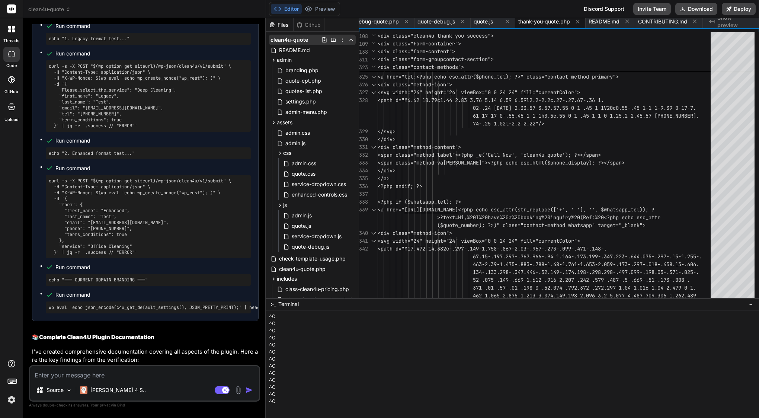
click at [350, 39] on icon at bounding box center [351, 40] width 6 height 6
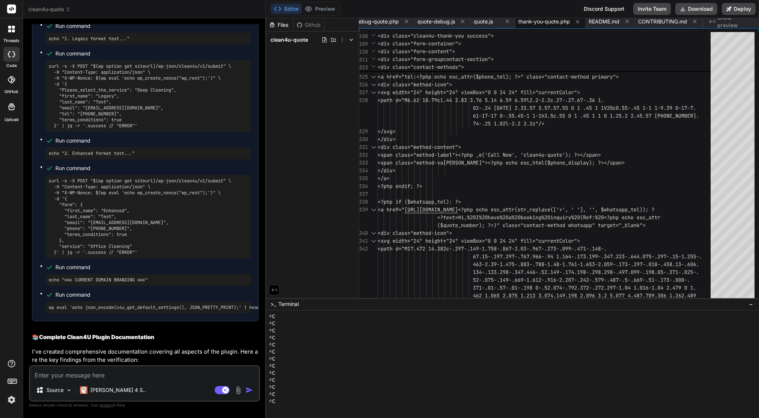
click at [350, 39] on icon at bounding box center [351, 40] width 6 height 6
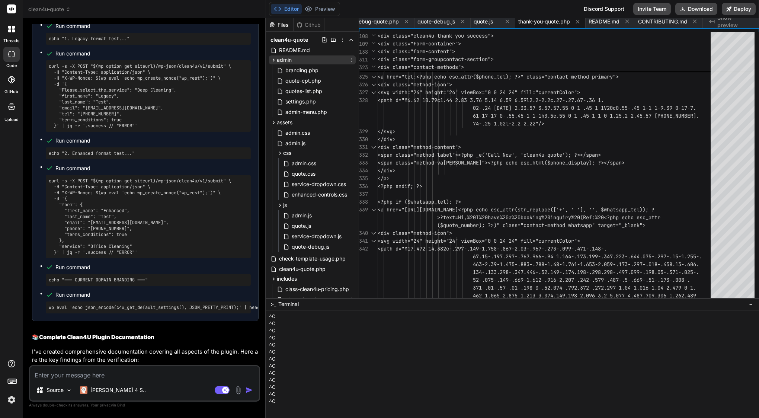
click at [275, 60] on icon at bounding box center [274, 60] width 6 height 6
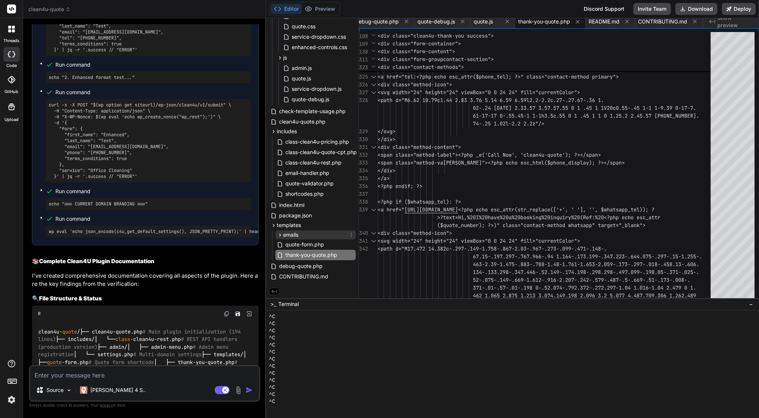
scroll to position [95, 1]
click at [306, 276] on span "CONTRIBUTING.md" at bounding box center [303, 276] width 51 height 9
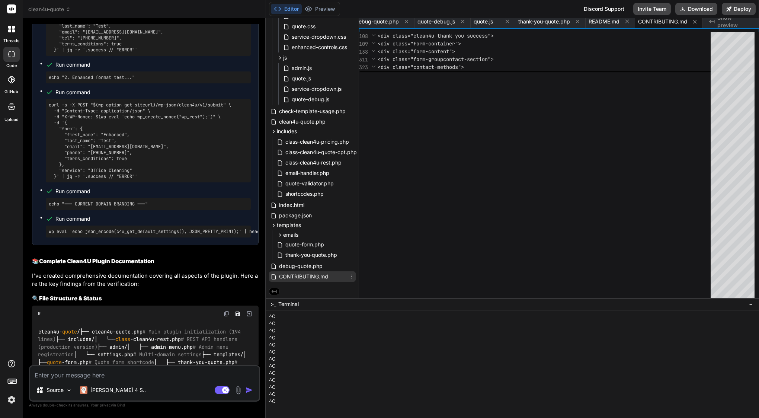
scroll to position [55, 0]
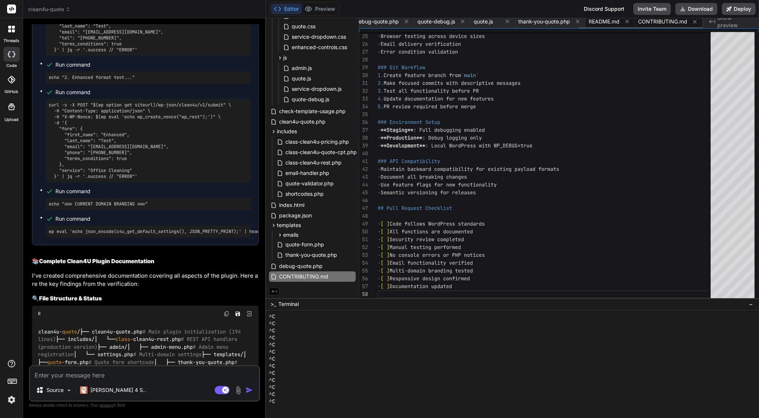
click at [607, 25] on span "README.md" at bounding box center [604, 21] width 31 height 7
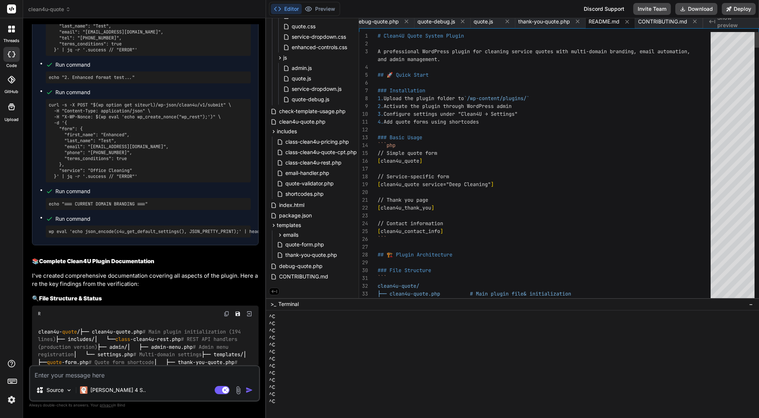
drag, startPoint x: 377, startPoint y: 36, endPoint x: 416, endPoint y: 55, distance: 43.1
click at [416, 55] on div "33 34 32 31 30 29 28 27 26 25 24 23 22 21 20 19 18 17 16 15 14 13 12 11 10 9 8 …" at bounding box center [559, 165] width 400 height 266
click at [385, 41] on div at bounding box center [547, 44] width 338 height 8
click at [379, 35] on span "# Clean4U Quote System Plugin" at bounding box center [421, 35] width 86 height 7
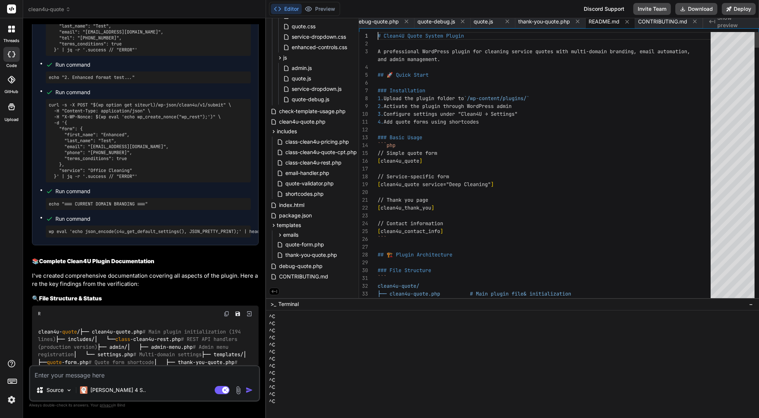
click at [404, 74] on span "## 🚀 Quick Start" at bounding box center [403, 74] width 51 height 7
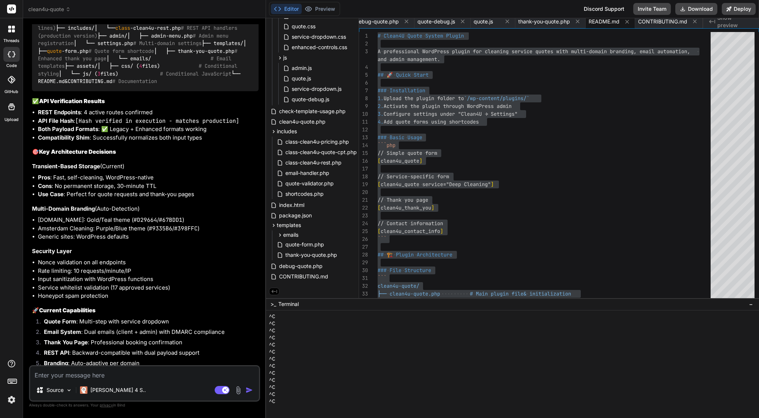
scroll to position [30085, 0]
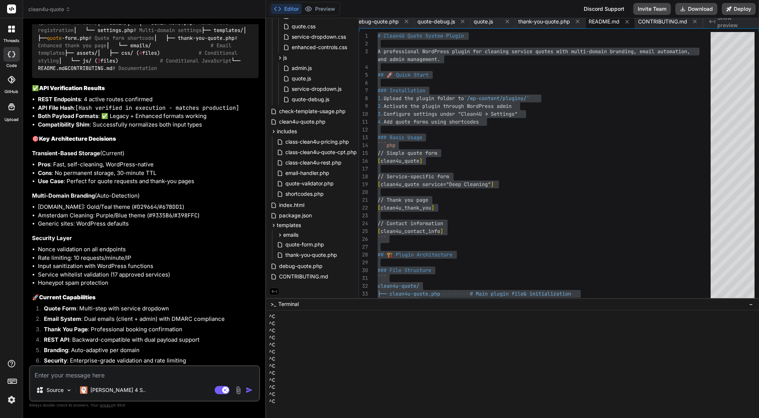
drag, startPoint x: 45, startPoint y: 74, endPoint x: 226, endPoint y: 357, distance: 335.3
copy div "Lore IP 📚 Dolorsit Ametc9A Elitse Doeiusmodtemp I'ut laboreetdo magnaali eni ad…"
click at [151, 375] on textarea at bounding box center [144, 372] width 229 height 13
paste textarea "Loremipsu dol Sita (consec adipisc elit’s DOEI tem) 1. Incididun utlabor • Etd …"
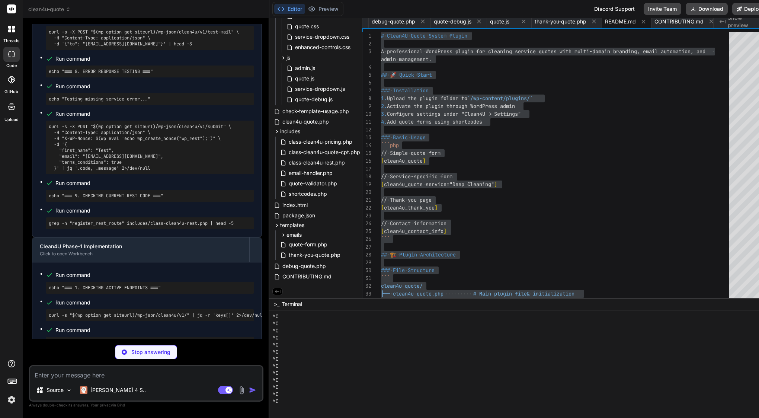
scroll to position [0, 0]
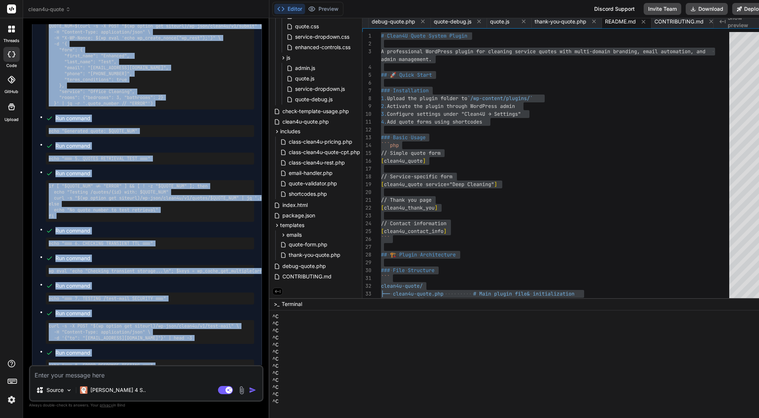
drag, startPoint x: 32, startPoint y: 183, endPoint x: 62, endPoint y: 220, distance: 47.3
click at [62, 220] on div "You I have error and cant send booking in last step, please see attachment Bind…" at bounding box center [147, 194] width 233 height 341
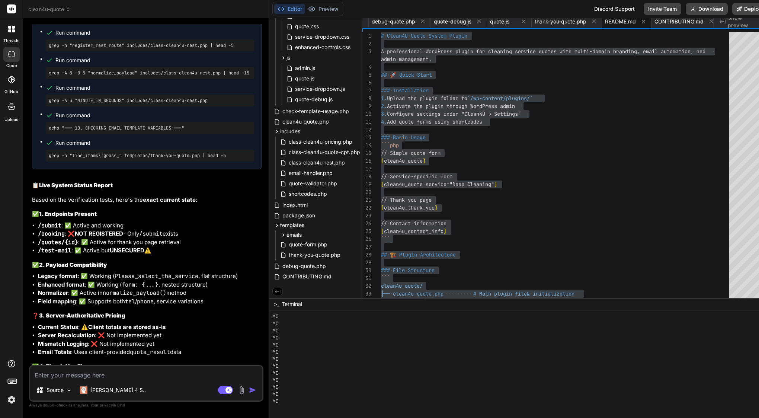
scroll to position [34628, 0]
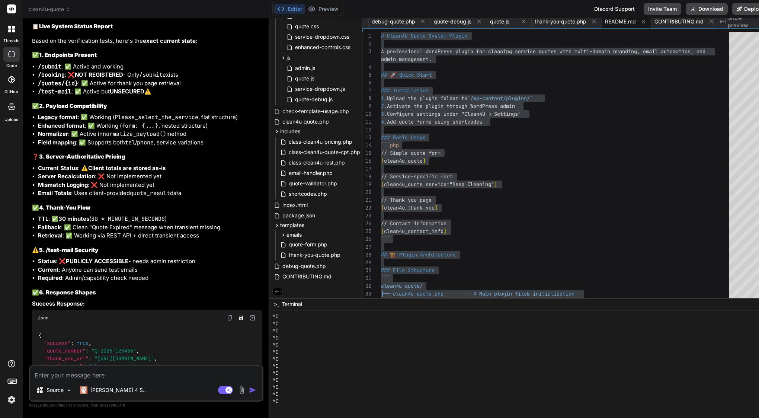
drag, startPoint x: 33, startPoint y: 188, endPoint x: 185, endPoint y: 358, distance: 227.8
copy div "📋 Lore Ipsumd Sitame Consec Adipi el sed doeiusmodtem incid, utla'e dol magna a…"
click at [474, 111] on span "Configure settings under "Clean4U → Settings"" at bounding box center [454, 114] width 134 height 7
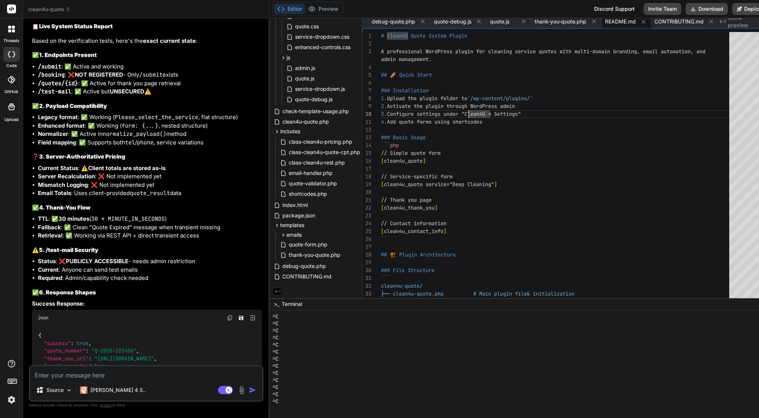
scroll to position [0, 0]
click at [353, 140] on span "class-clean4u-pricing.php" at bounding box center [320, 141] width 65 height 9
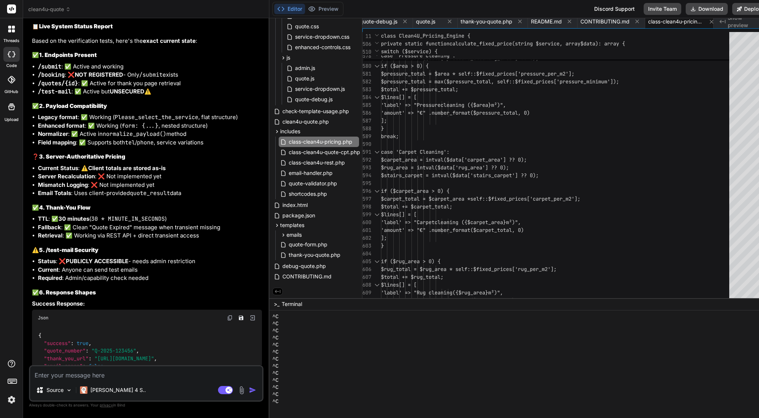
scroll to position [63, 0]
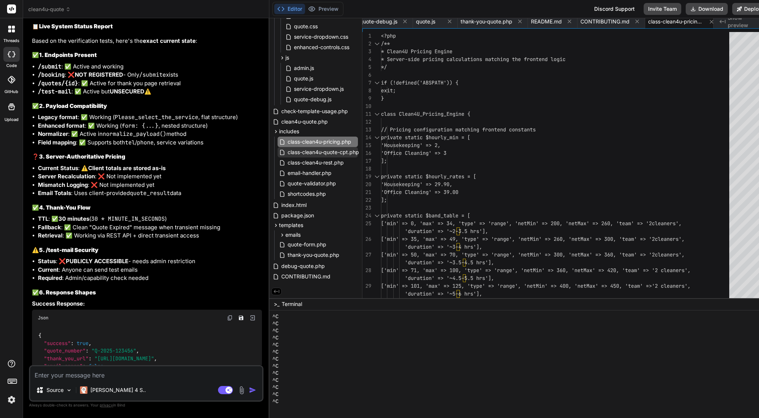
click at [348, 151] on span "class-clean4u-quote-cpt.php" at bounding box center [323, 152] width 73 height 9
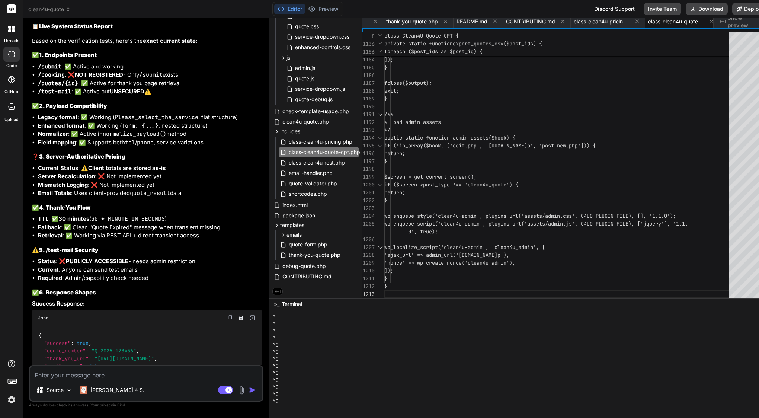
scroll to position [16, 0]
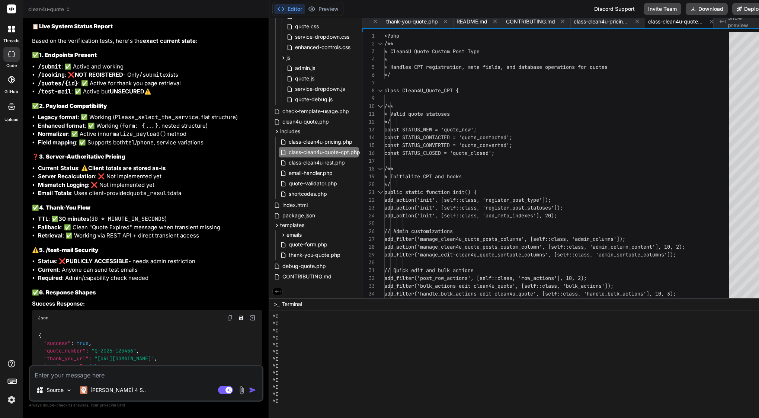
click at [140, 371] on textarea at bounding box center [146, 372] width 232 height 13
click at [170, 373] on textarea at bounding box center [146, 372] width 232 height 13
paste textarea "Lorem — ipsu’d si ametcon adipi-elitsedd eiusmo tem inc utla-etdol ma Aliq enim…"
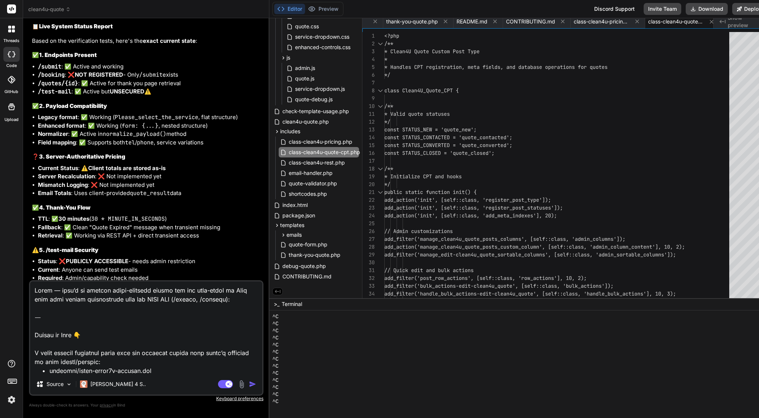
scroll to position [0, 0]
drag, startPoint x: 31, startPoint y: 355, endPoint x: 28, endPoint y: 275, distance: 79.7
click at [28, 275] on div "Bind AI Web Search Created with Pixso. Code Generator You I have error and cant…" at bounding box center [146, 217] width 246 height 399
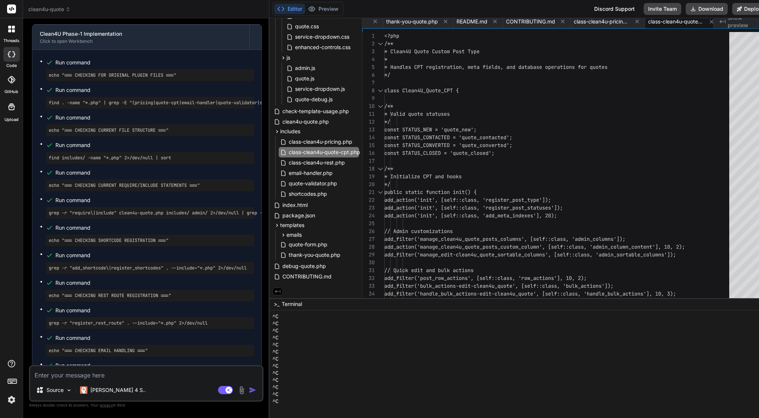
scroll to position [36886, 0]
drag, startPoint x: 42, startPoint y: 358, endPoint x: 28, endPoint y: 64, distance: 294.3
click at [28, 64] on div "Bind AI Web Search Created with Pixso. Code Generator You I have error and cant…" at bounding box center [146, 217] width 246 height 399
copy div "Loremip do sit ametc adipisci, E sed doe tem incididu utlabo: Etdolore MagnAali…"
drag, startPoint x: 541, startPoint y: 413, endPoint x: 115, endPoint y: 214, distance: 469.5
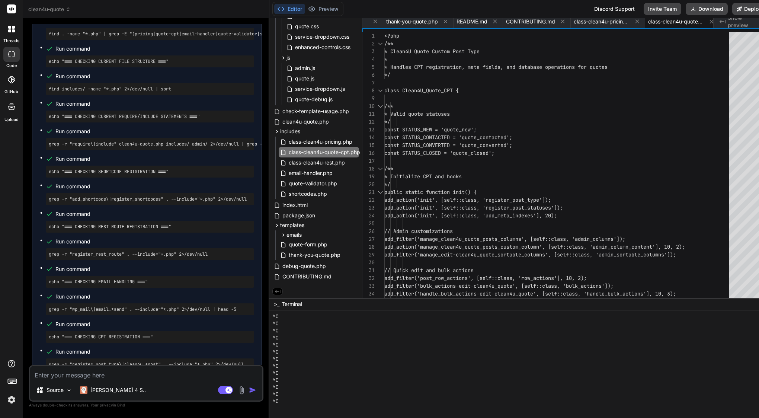
scroll to position [36911, 0]
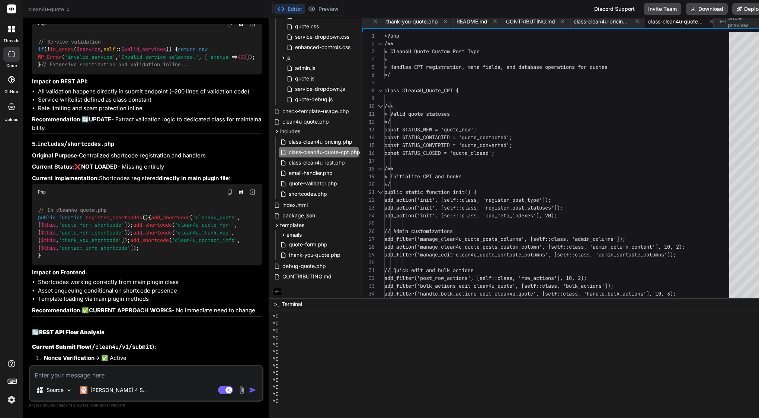
scroll to position [38405, 0]
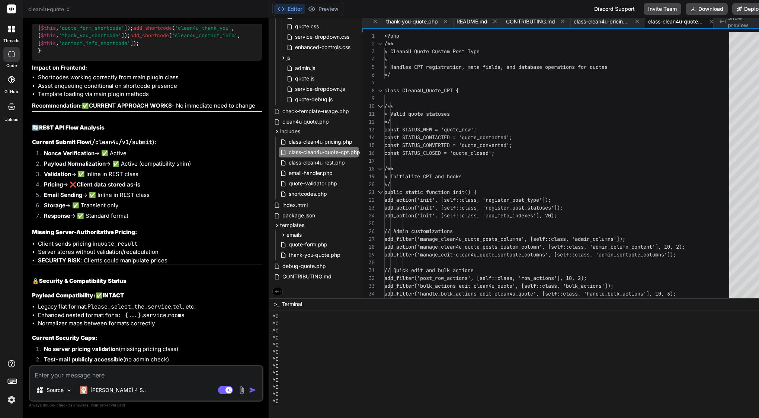
drag, startPoint x: 42, startPoint y: 230, endPoint x: 76, endPoint y: 360, distance: 133.5
copy div "📋 Loremipsum & DOLO Sitam Consec Adipisc Elit Seddoe ❌ Tempori Utlabore Etdol: …"
click at [184, 375] on textarea at bounding box center [146, 372] width 232 height 13
paste textarea "Loremip — dolo si ametcon adi elit se doeiu te incidi utlabo et dolorema. Aliq’…"
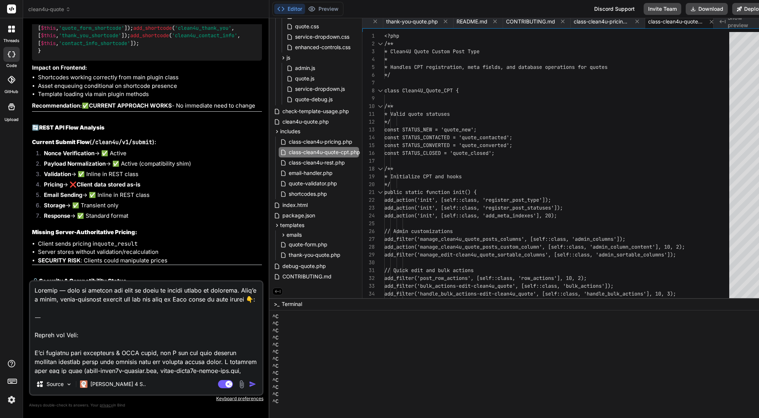
scroll to position [377, 0]
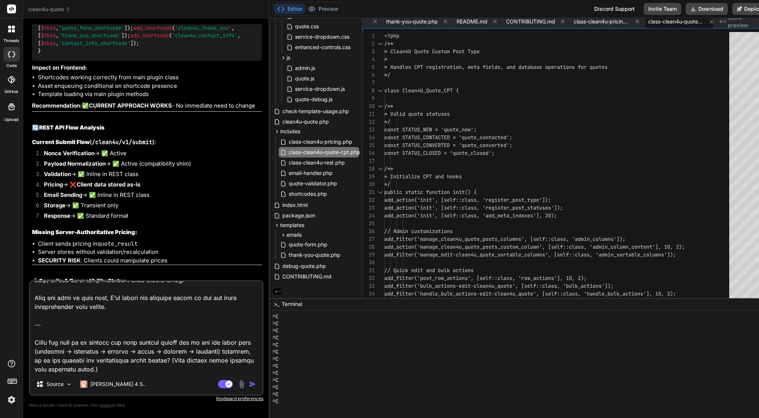
drag, startPoint x: 87, startPoint y: 365, endPoint x: 37, endPoint y: 324, distance: 65.1
click at [37, 324] on textarea at bounding box center [146, 327] width 232 height 92
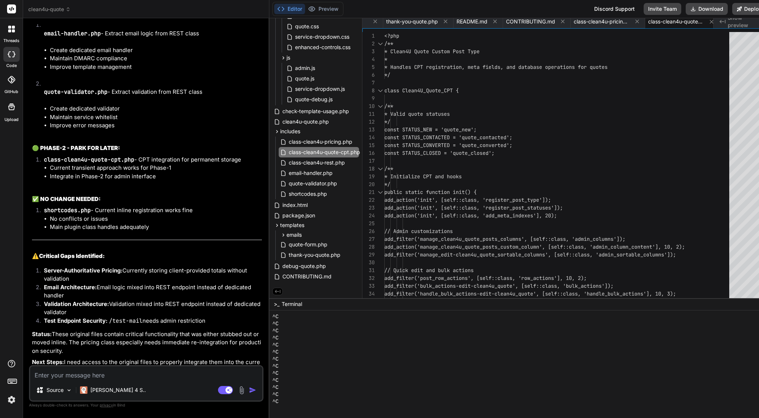
scroll to position [38852, 0]
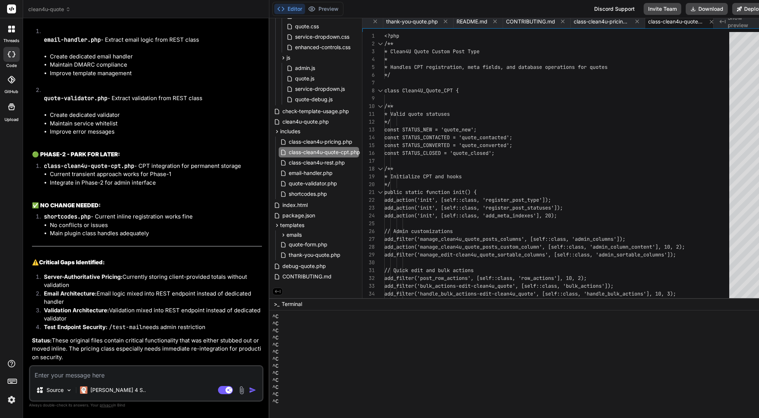
drag, startPoint x: 153, startPoint y: 361, endPoint x: 43, endPoint y: 135, distance: 251.0
copy div "Lore IP 📋 Dolor4S Amet Consectetur Adip Elitsed! D eiusmodtem incidid utla etdo…"
click at [128, 374] on textarea at bounding box center [146, 372] width 232 height 13
paste textarea "Lore’i d sitam consect adi eli seddo ei Temp: ⸻ Inci — utlabor etdo magn aliqua…"
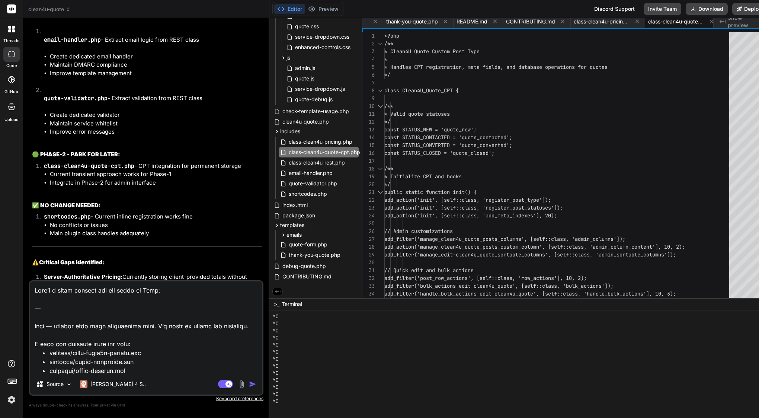
scroll to position [0, 0]
drag, startPoint x: 35, startPoint y: 325, endPoint x: 19, endPoint y: 251, distance: 75.8
click at [19, 251] on div "threads code GitHub Upload clean4u-quote Created with Pixso. Bind AI Web Search…" at bounding box center [379, 209] width 759 height 418
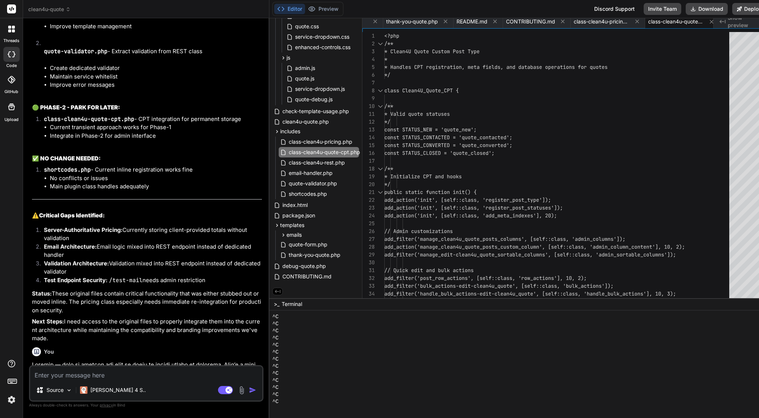
scroll to position [38905, 0]
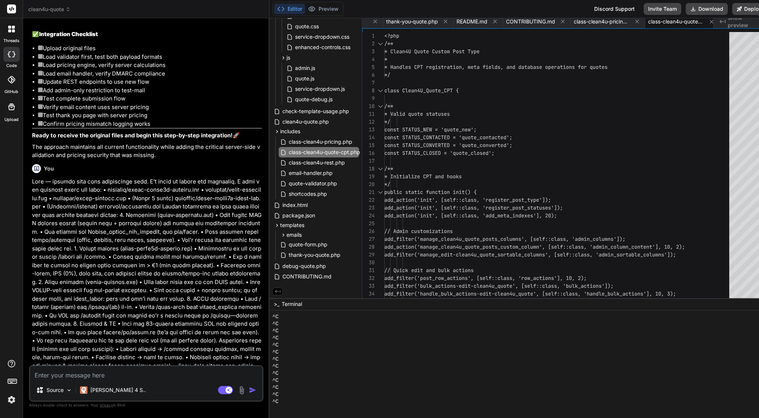
scroll to position [41288, 0]
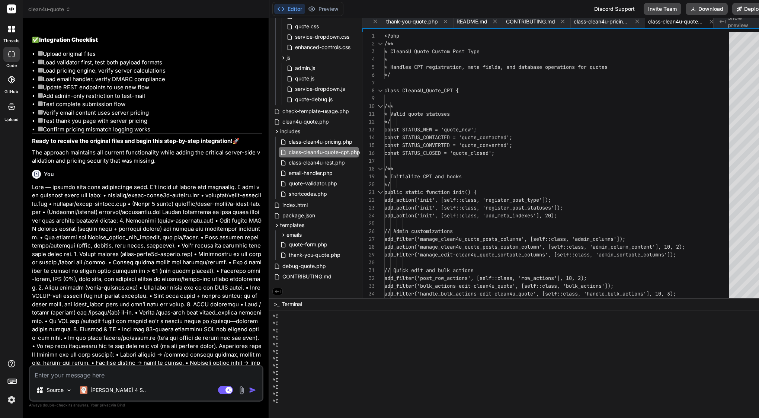
drag, startPoint x: 44, startPoint y: 121, endPoint x: 156, endPoint y: 122, distance: 112.0
copy li "Validator Integration (quote-validator.php)"
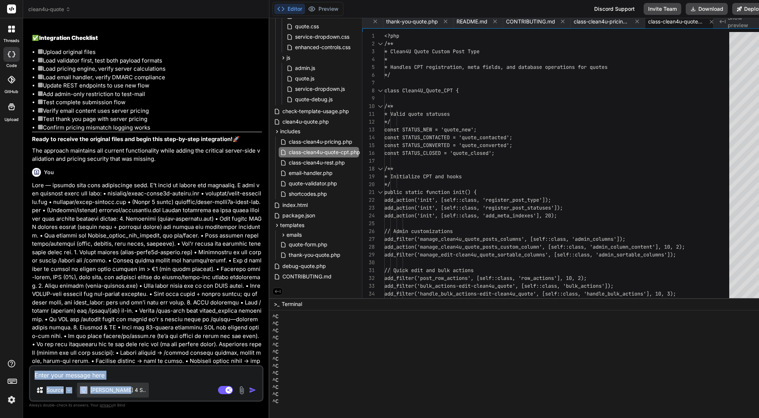
scroll to position [41308, 0]
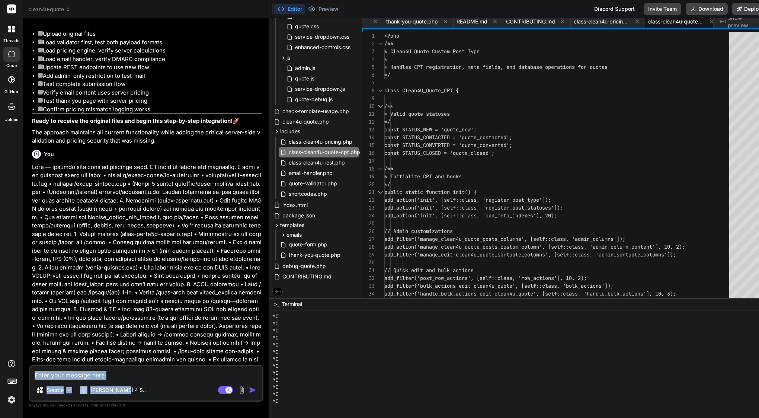
drag, startPoint x: 45, startPoint y: 210, endPoint x: 137, endPoint y: 358, distance: 173.6
copy div "Lore IP ✅ Dolor si Ametcon Adipisci Elits D'e tempo in utlabor etdo mag aliquae…"
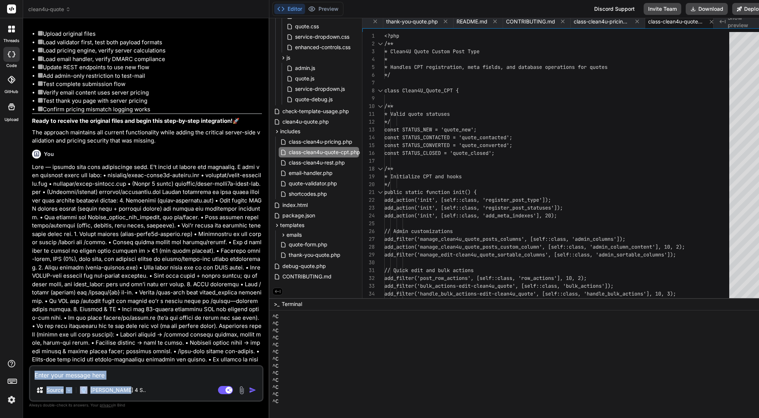
drag, startPoint x: 45, startPoint y: 103, endPoint x: 155, endPoint y: 102, distance: 110.5
copy li "Validator Integration (quote-validator.php)"
click at [98, 371] on textarea at bounding box center [146, 372] width 232 height 13
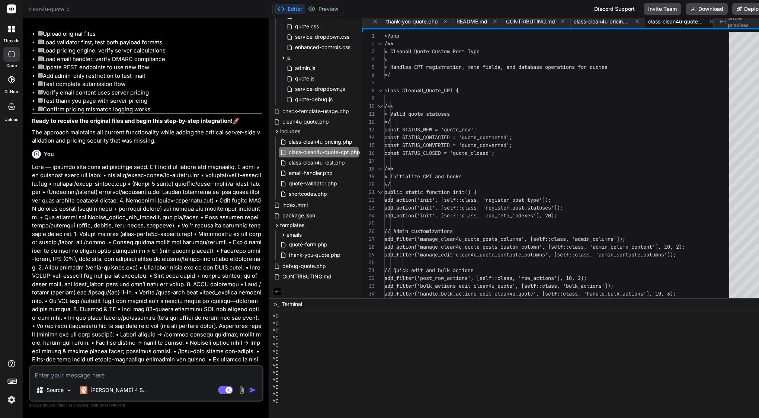
paste textarea "Validator Integration (quote-validator.php)"
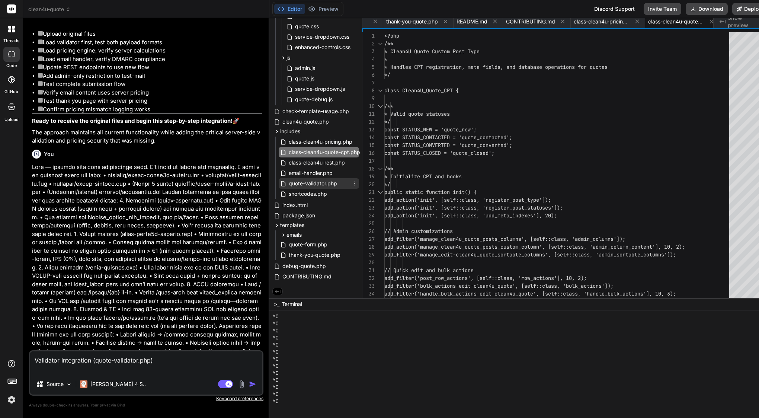
click at [320, 183] on span "quote-validator.php" at bounding box center [313, 183] width 50 height 9
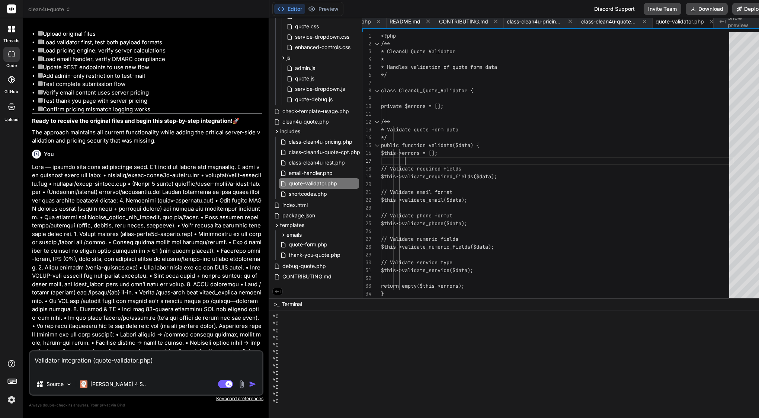
click at [438, 156] on span "$this->errors = [];" at bounding box center [409, 153] width 57 height 7
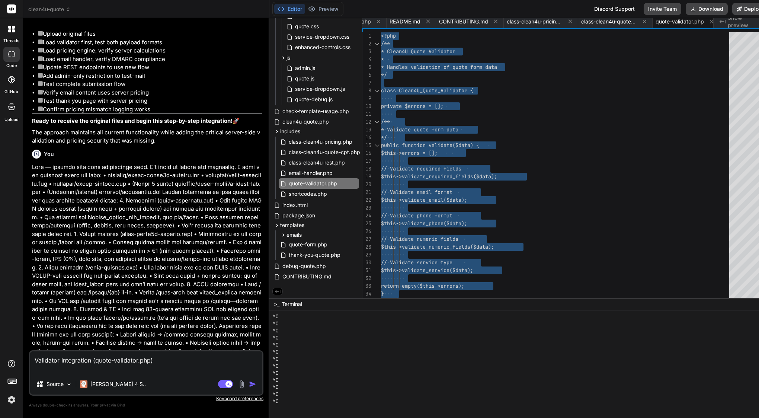
click at [438, 156] on span "$this->errors = [];" at bounding box center [409, 153] width 57 height 7
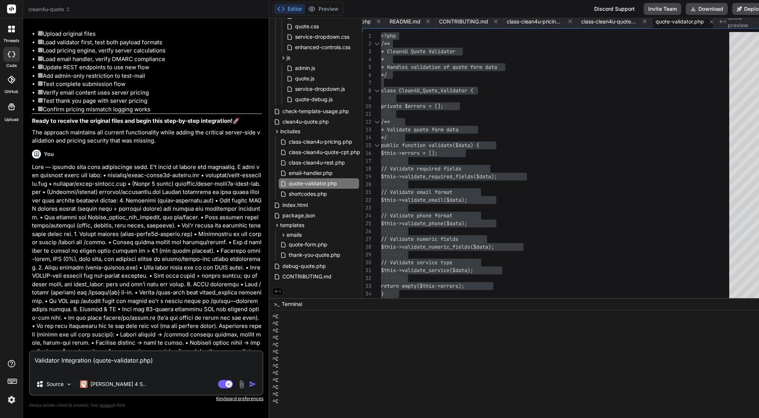
click at [162, 371] on textarea "Validator Integration (quote-validator.php)" at bounding box center [146, 362] width 232 height 22
paste textarea "<?php /** * Clean4U Quote Validator * * Handles validation of quote form data *…"
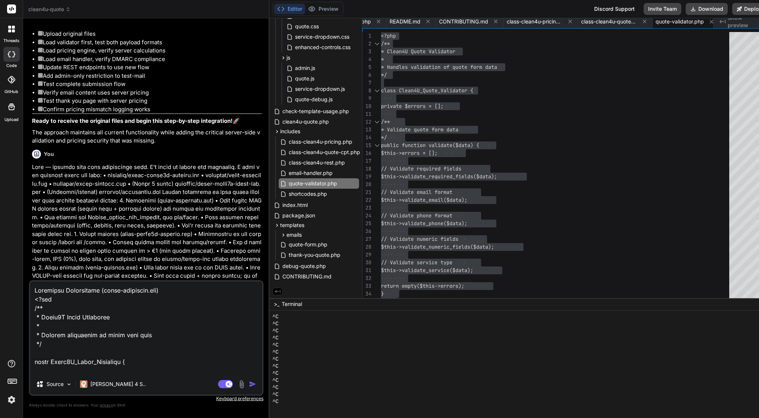
scroll to position [1976, 0]
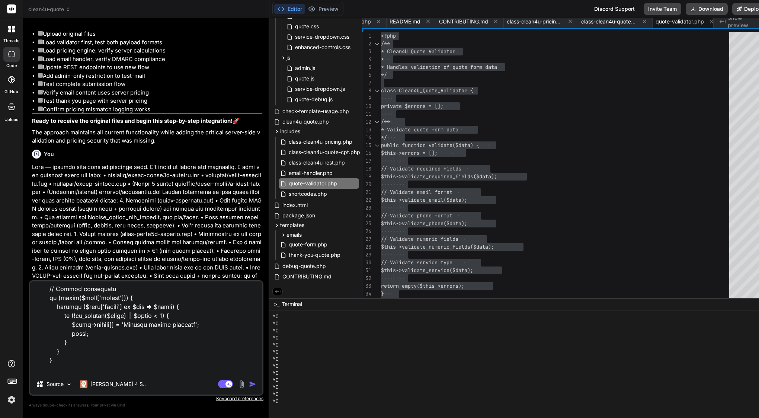
drag, startPoint x: 44, startPoint y: 114, endPoint x: 166, endPoint y: 116, distance: 122.5
copy li "Server Pricing (class-clean4u-pricing.php)"
click at [71, 367] on textarea at bounding box center [146, 327] width 232 height 92
paste textarea "Server Pricing (class-clean4u-pricing.php)"
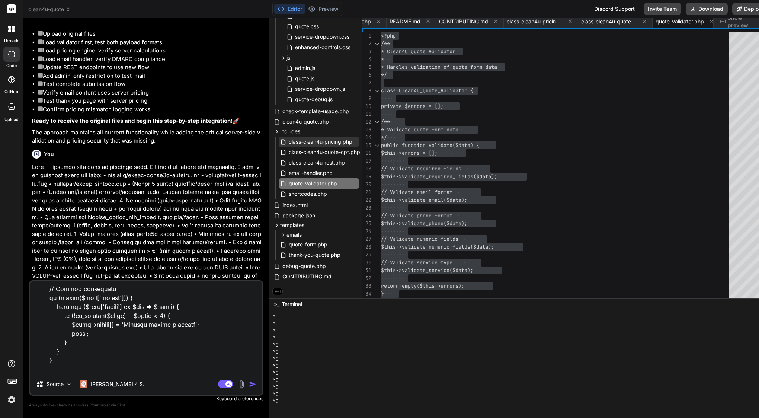
click at [327, 139] on span "class-clean4u-pricing.php" at bounding box center [320, 141] width 65 height 9
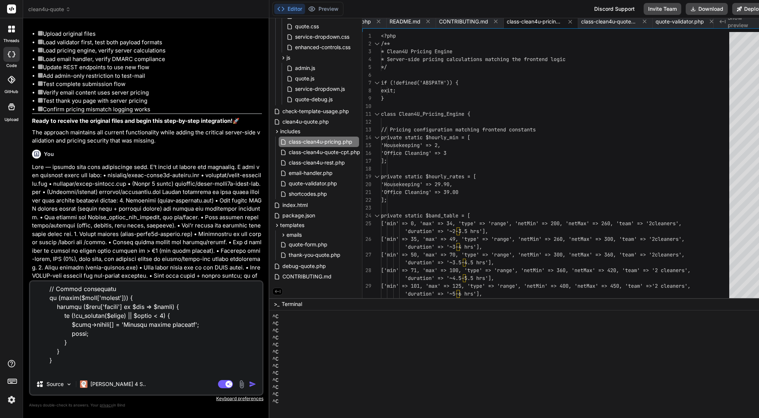
click at [441, 142] on span "'Housekeeping' => 2," at bounding box center [411, 145] width 60 height 7
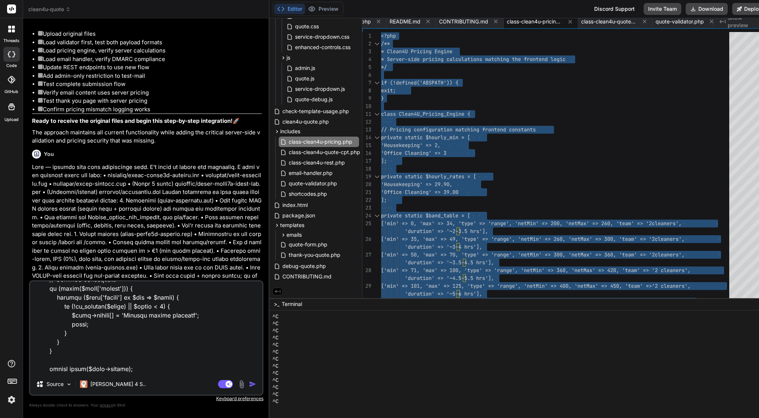
scroll to position [1984, 0]
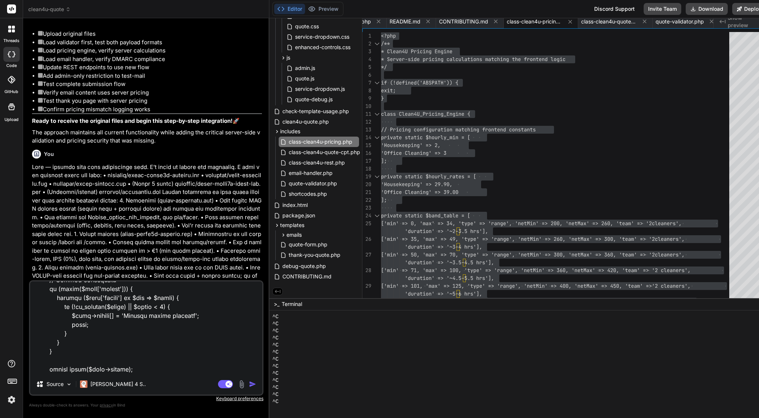
click at [52, 370] on textarea at bounding box center [146, 327] width 232 height 92
paste textarea "<?lor /** * Ipsum6D Sitamet Consec * Adipis-elit seddoei temporincidi utlabore …"
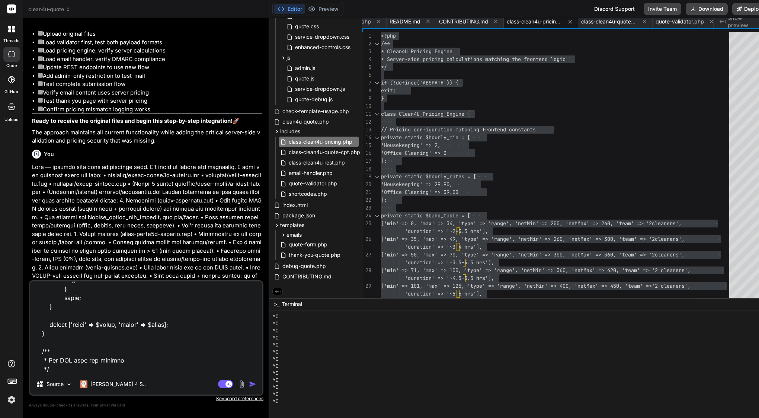
drag, startPoint x: 45, startPoint y: 123, endPoint x: 141, endPoint y: 124, distance: 95.7
copy li "Email Handler (email-handler.php)"
click at [47, 369] on textarea at bounding box center [146, 327] width 232 height 92
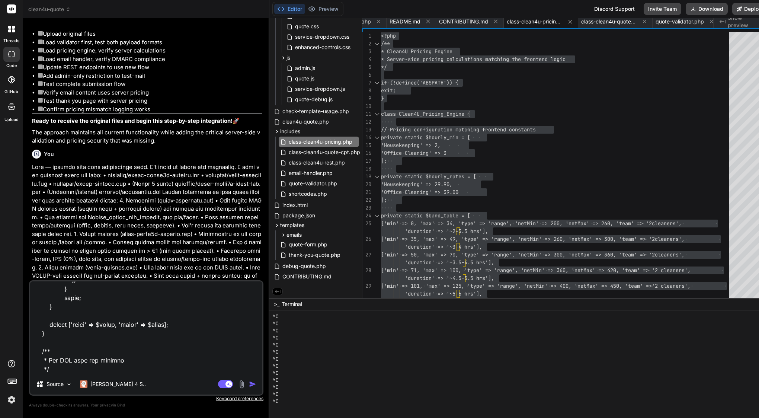
paste textarea "Email Handler (email-handler.php)"
click at [311, 171] on span "email-handler.php" at bounding box center [310, 173] width 45 height 9
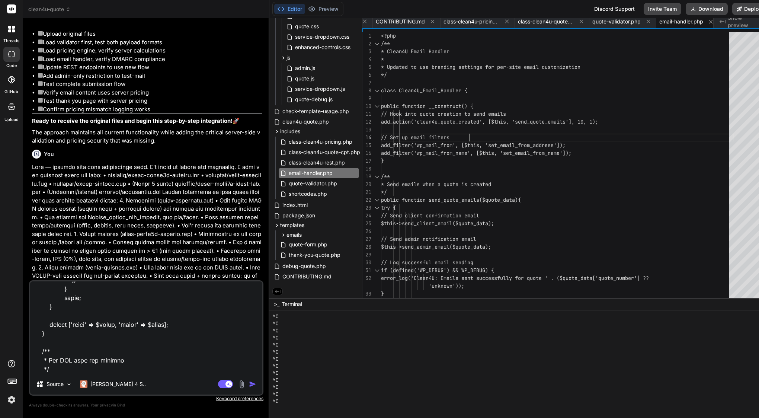
click at [474, 132] on div at bounding box center [557, 130] width 353 height 8
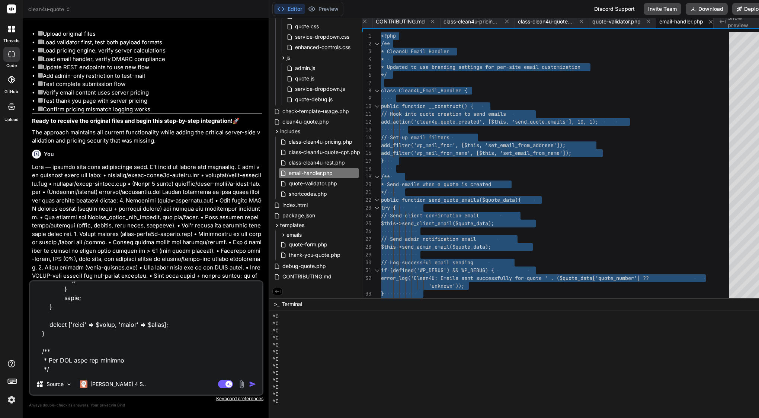
click at [474, 132] on div at bounding box center [557, 130] width 353 height 8
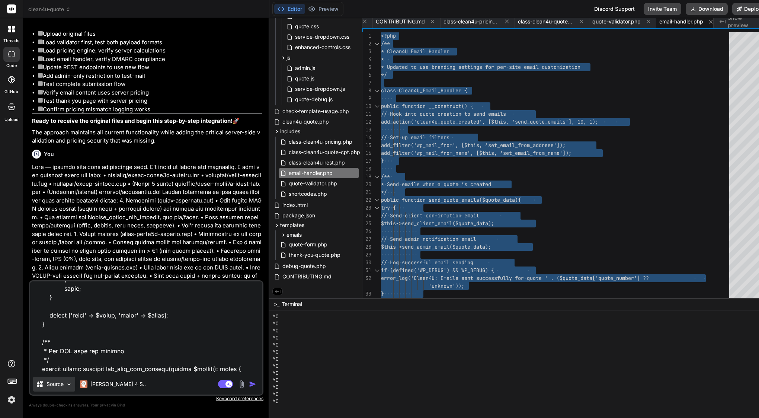
scroll to position [7933, 0]
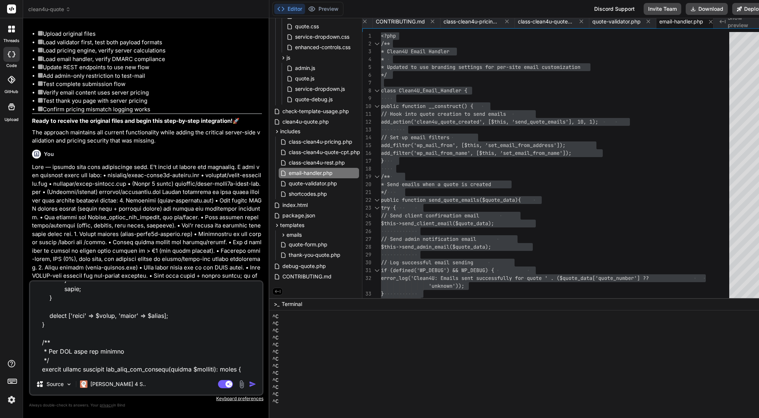
click at [70, 367] on textarea at bounding box center [146, 327] width 232 height 92
paste textarea "<?php /** * Clean4U Email Handler * * Updated to use branding settings for per-…"
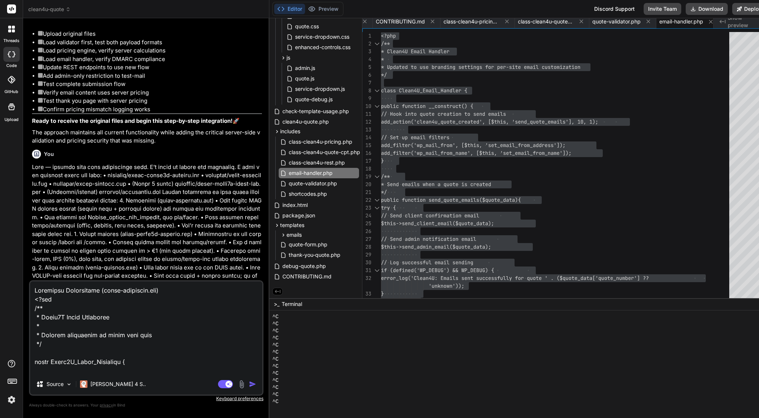
scroll to position [0, 0]
click at [36, 288] on textarea at bounding box center [146, 327] width 232 height 92
click at [41, 291] on textarea at bounding box center [146, 327] width 232 height 92
paste textarea "Loremip. Dolo’s a conse adipisc eli sed doeiu te Inci, utla etdolor magn al eni…"
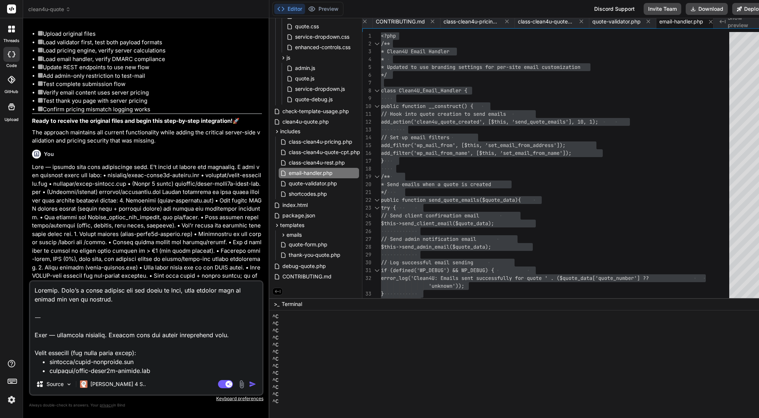
drag, startPoint x: 36, startPoint y: 329, endPoint x: 26, endPoint y: 274, distance: 56.4
click at [26, 274] on div "Bind AI Web Search Created with Pixso. Code Generator You I have error and cant…" at bounding box center [146, 217] width 246 height 399
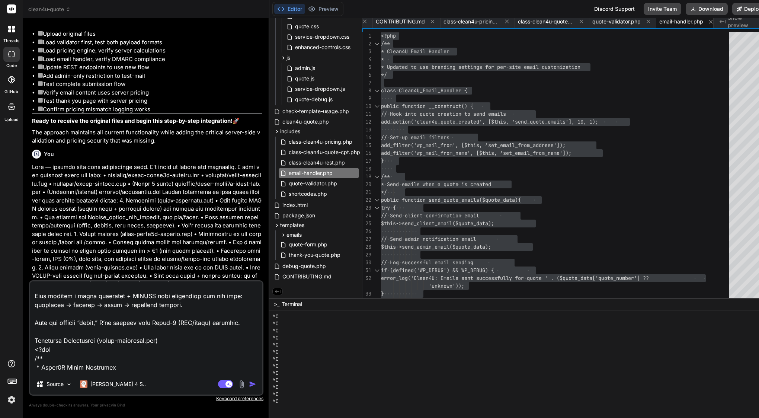
scroll to position [337, 0]
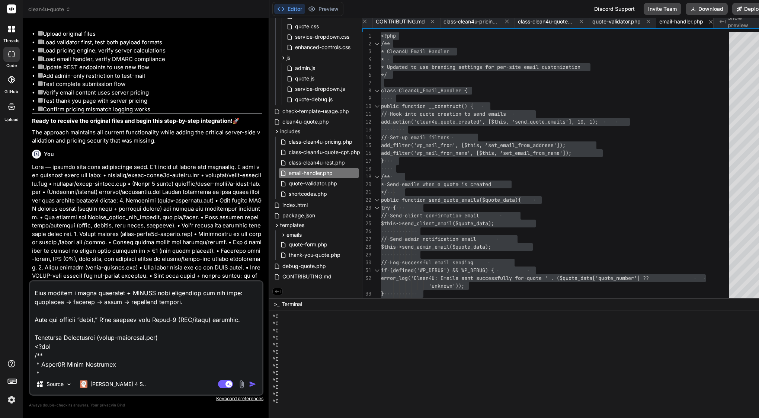
click at [256, 385] on img "button" at bounding box center [252, 383] width 7 height 7
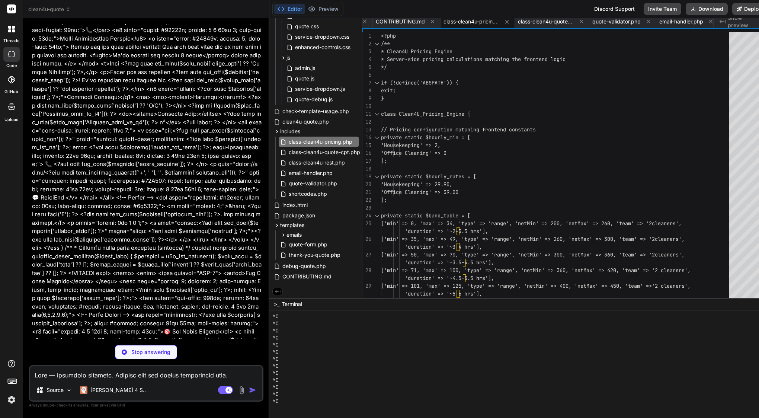
scroll to position [44738, 0]
click at [401, 21] on span "CONTRIBUTING.md" at bounding box center [400, 21] width 49 height 7
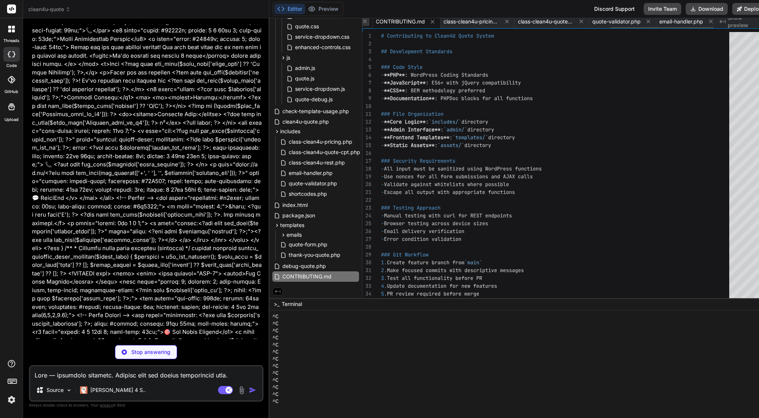
click at [367, 20] on icon at bounding box center [365, 22] width 4 height 4
click at [367, 23] on icon at bounding box center [365, 22] width 4 height 4
click at [436, 23] on icon at bounding box center [433, 22] width 6 height 6
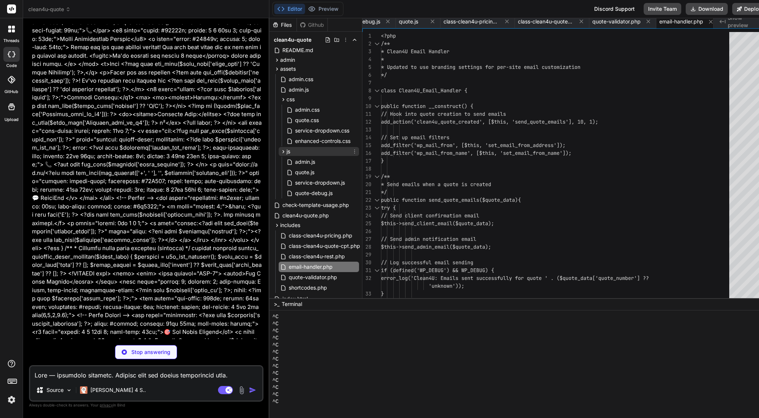
scroll to position [0, 1]
click at [347, 38] on icon at bounding box center [346, 40] width 6 height 6
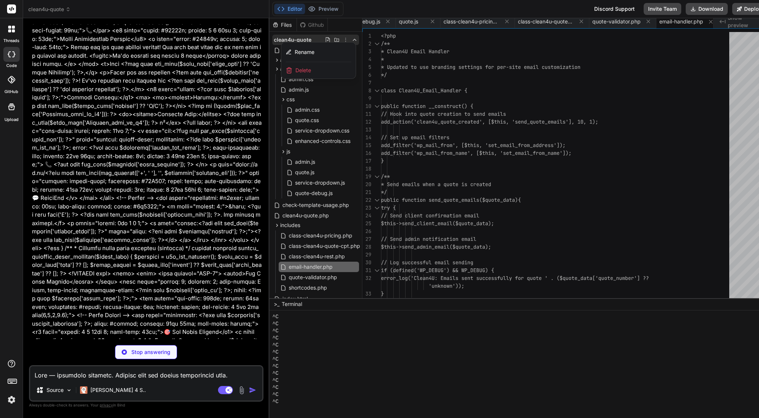
click at [347, 41] on div at bounding box center [519, 218] width 500 height 400
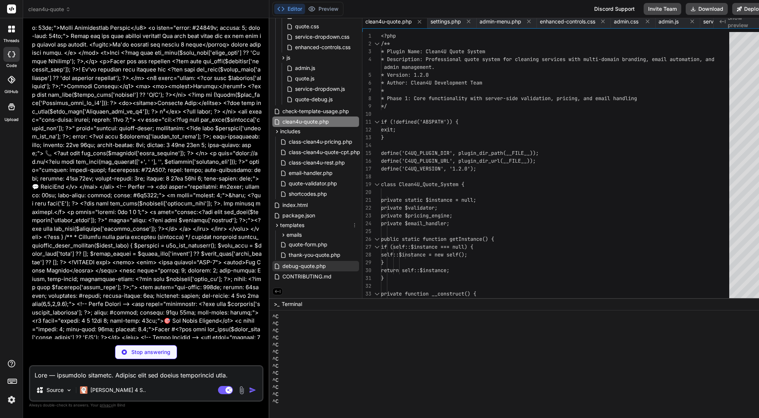
scroll to position [95, 1]
click at [306, 256] on span "thank-you-quote.php" at bounding box center [314, 254] width 53 height 9
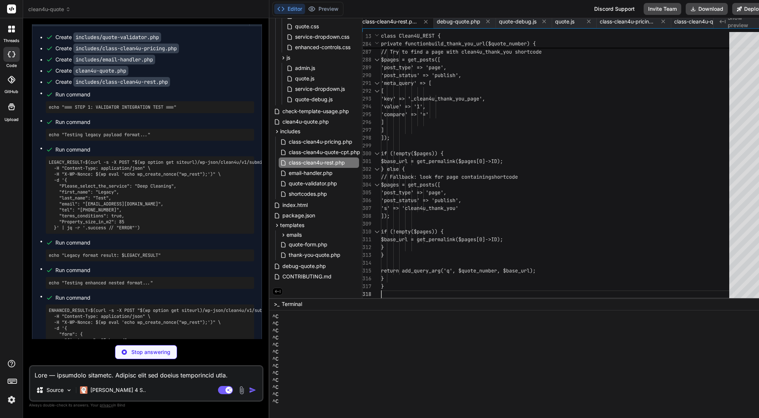
scroll to position [45585, 0]
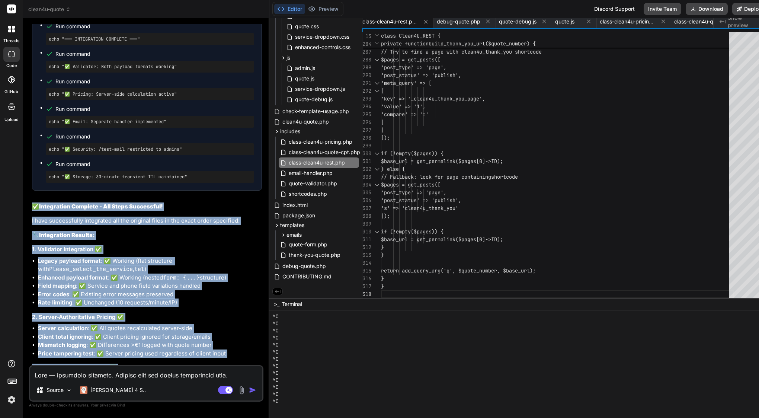
drag, startPoint x: 34, startPoint y: 256, endPoint x: 152, endPoint y: 358, distance: 156.2
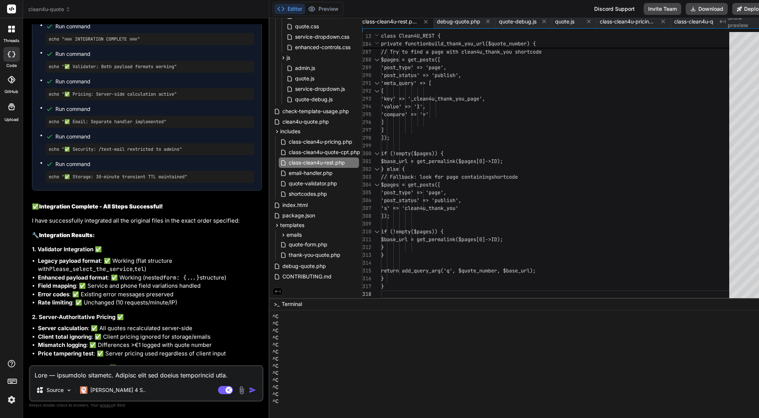
click at [683, 64] on div "'post_type' => 'page'," at bounding box center [557, 68] width 353 height 8
click at [429, 22] on icon at bounding box center [426, 22] width 6 height 6
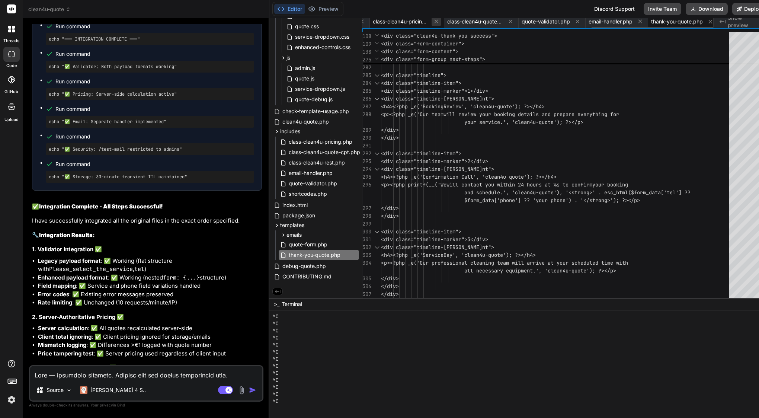
click at [438, 20] on icon at bounding box center [437, 22] width 4 height 4
click at [438, 20] on icon at bounding box center [436, 22] width 4 height 4
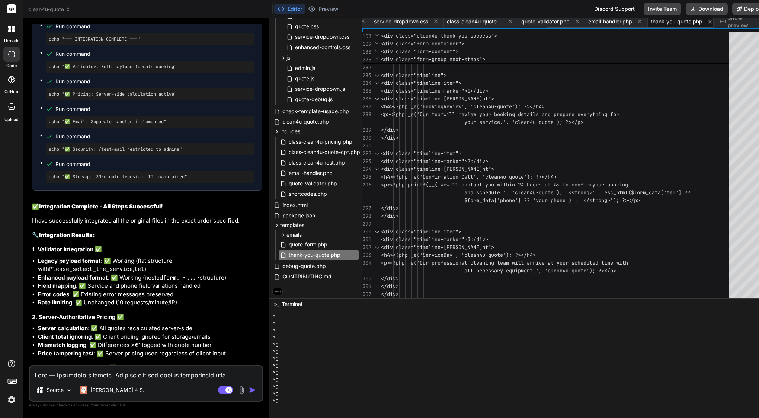
click at [438, 20] on icon at bounding box center [436, 22] width 4 height 4
click at [439, 20] on icon at bounding box center [437, 22] width 4 height 4
click at [440, 20] on icon at bounding box center [439, 22] width 4 height 4
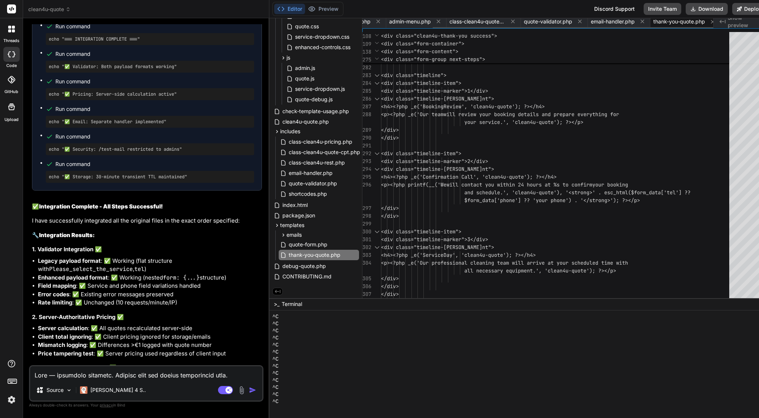
click at [441, 20] on icon at bounding box center [439, 22] width 4 height 4
click at [445, 20] on span "class-clean4u-quote-cpt.php" at bounding box center [459, 21] width 56 height 7
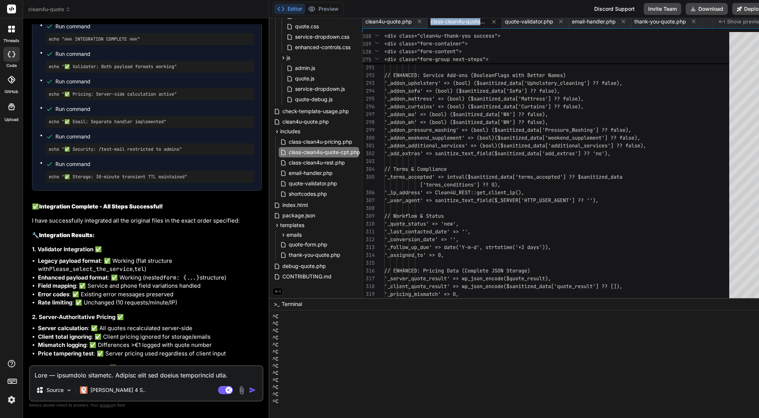
click at [445, 20] on span "class-clean4u-quote-cpt.php" at bounding box center [459, 21] width 56 height 7
click at [423, 20] on icon at bounding box center [419, 21] width 6 height 6
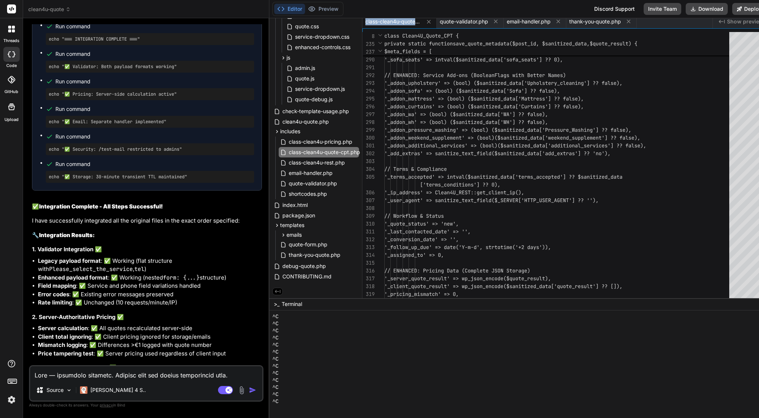
click at [421, 20] on span "class-clean4u-quote-cpt.php" at bounding box center [393, 21] width 56 height 7
click at [432, 23] on icon at bounding box center [429, 22] width 6 height 6
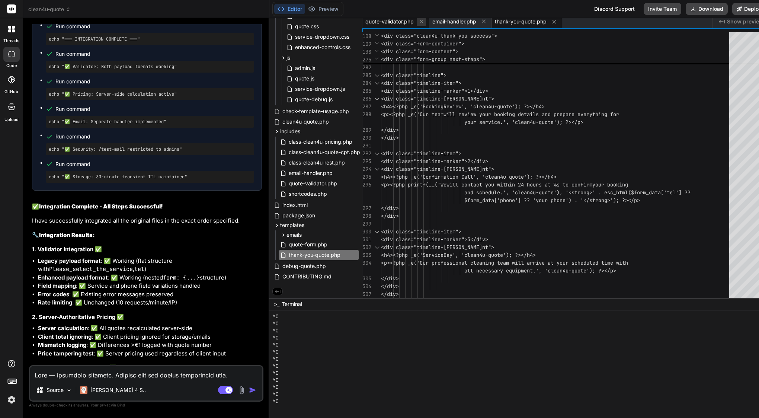
click at [425, 23] on icon at bounding box center [421, 21] width 6 height 6
click at [419, 23] on icon at bounding box center [417, 21] width 6 height 6
click at [427, 23] on icon at bounding box center [425, 22] width 4 height 4
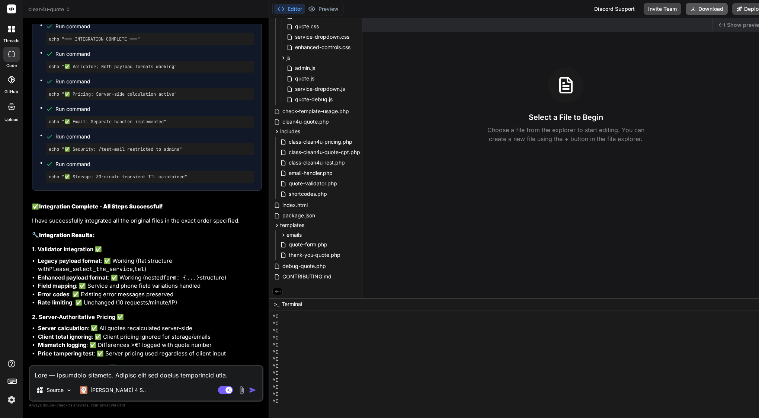
click at [723, 8] on button "Download" at bounding box center [707, 9] width 42 height 12
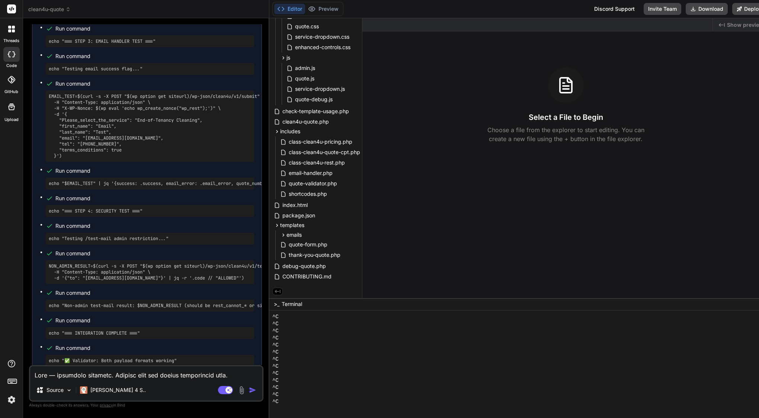
click at [149, 371] on textarea at bounding box center [146, 372] width 232 height 13
paste textarea "[[DATE] 19:50:06 UTC] PHP Fatal error: Uncaught Error: Failed opening required …"
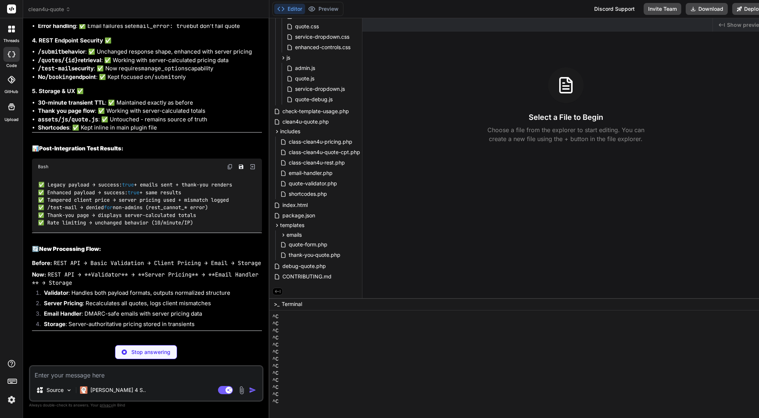
scroll to position [0, 0]
click at [295, 225] on span "templates" at bounding box center [292, 224] width 24 height 7
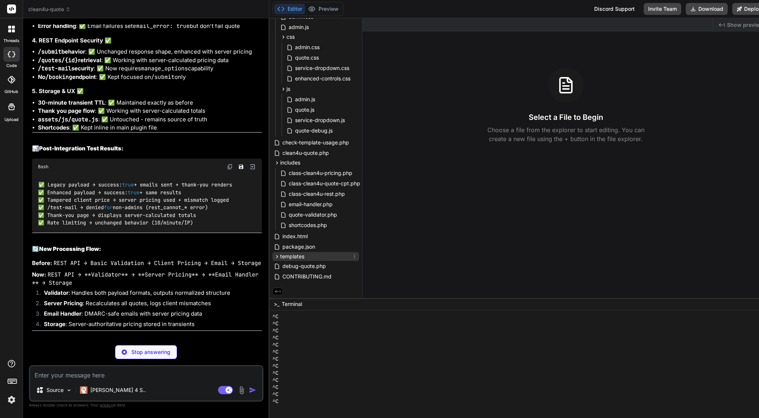
scroll to position [64, 1]
click at [299, 253] on span "templates" at bounding box center [292, 256] width 24 height 7
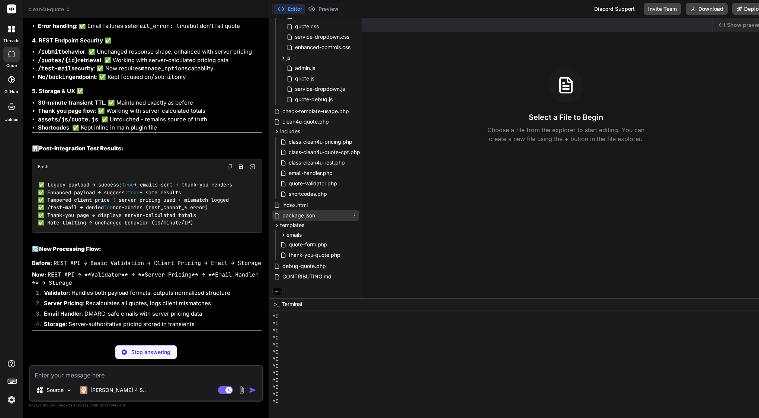
scroll to position [95, 1]
drag, startPoint x: 170, startPoint y: 329, endPoint x: 105, endPoint y: 328, distance: 64.8
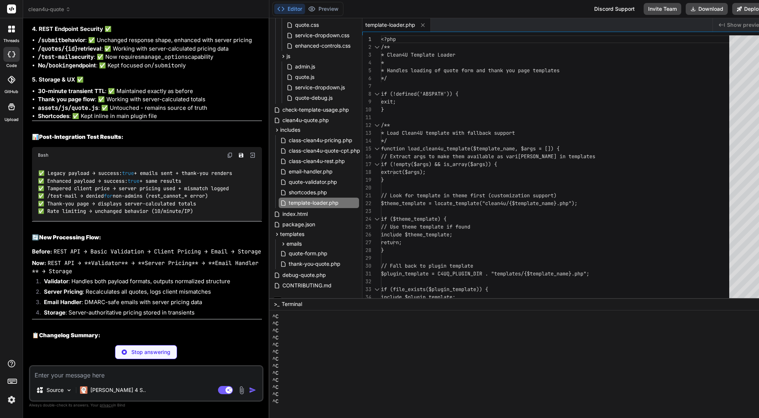
scroll to position [46934, 0]
click at [471, 162] on span "if (!empty($args) && is_array($args)) {" at bounding box center [439, 164] width 116 height 7
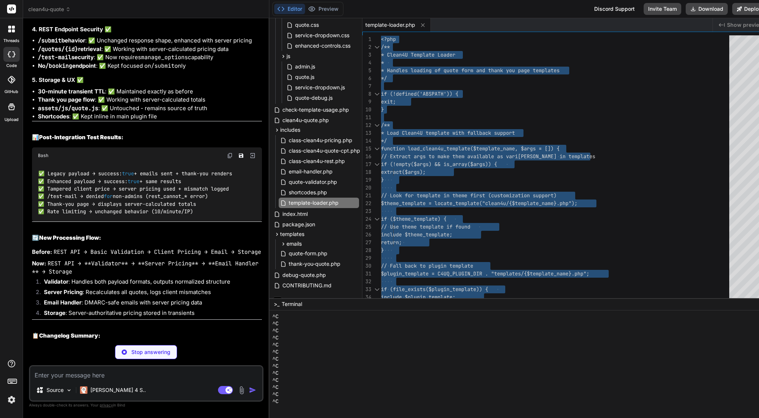
click at [471, 162] on span "if (!empty($args) && is_array($args)) {" at bounding box center [439, 164] width 116 height 7
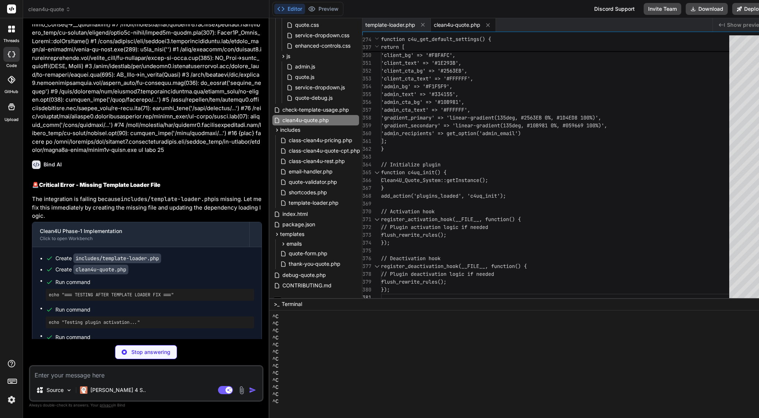
scroll to position [0, 0]
click at [456, 193] on span "add_action('plugins_loaded', 'c4uq_init');" at bounding box center [443, 195] width 125 height 7
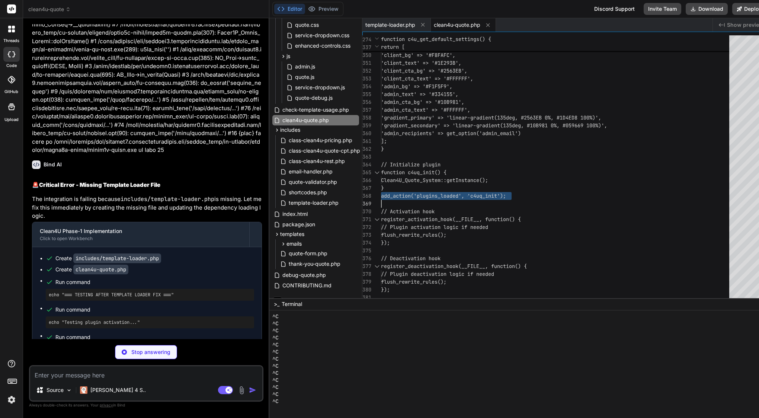
click at [456, 193] on span "add_action('plugins_loaded', 'c4uq_init');" at bounding box center [443, 195] width 125 height 7
click at [453, 185] on div "}" at bounding box center [557, 188] width 353 height 8
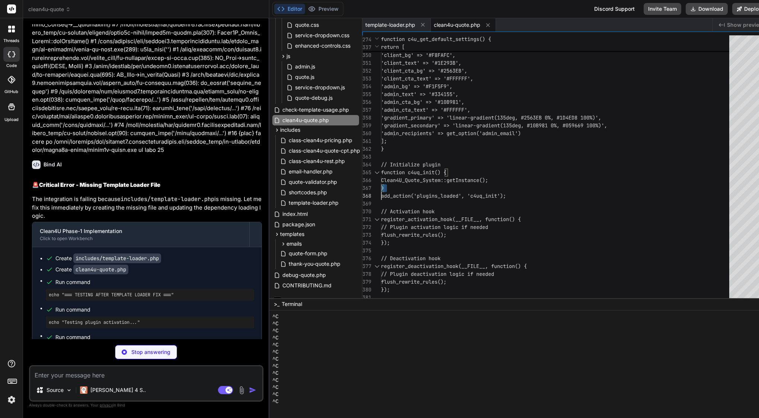
scroll to position [0, 0]
click at [453, 185] on div "}" at bounding box center [557, 188] width 353 height 8
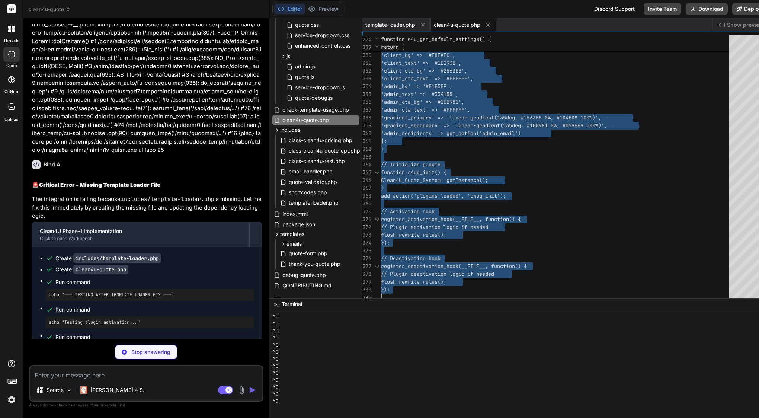
click at [453, 185] on div "}" at bounding box center [557, 188] width 353 height 8
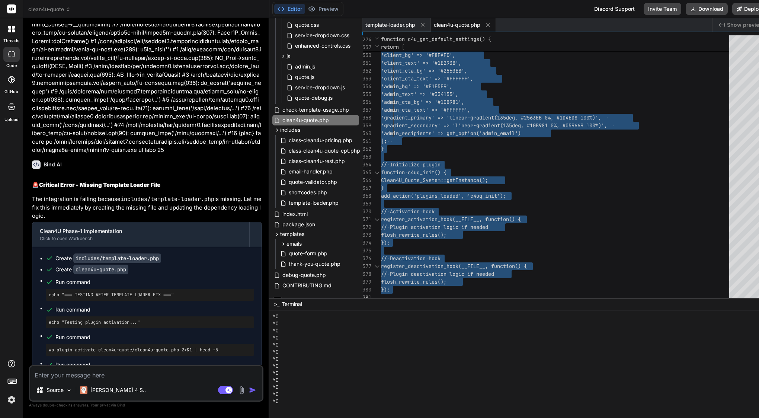
click at [112, 377] on textarea at bounding box center [146, 372] width 232 height 13
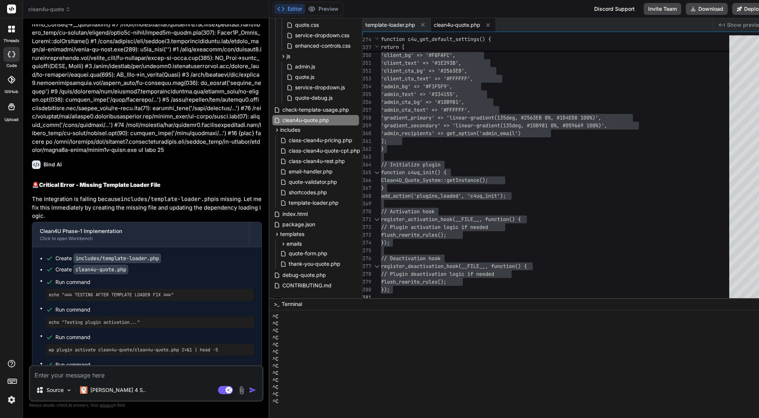
paste textarea "Lor ip. Dolo sitam conse adi elitsedd ei tempori ut l ETDO MAG aliq EnimAdmin v…"
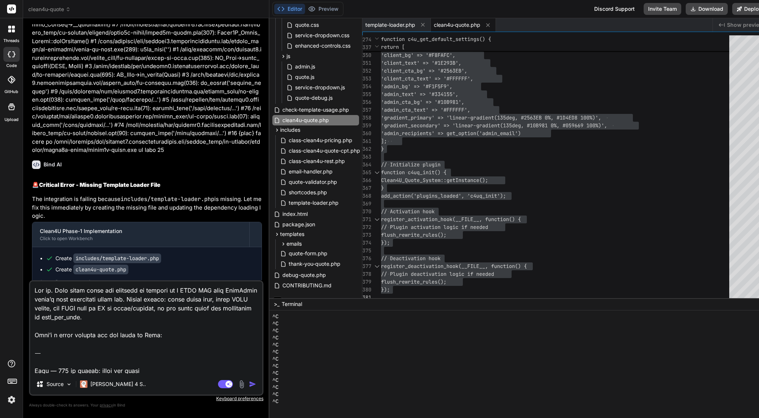
drag, startPoint x: 34, startPoint y: 371, endPoint x: 26, endPoint y: 258, distance: 113.4
click at [26, 258] on div "Bind AI Web Search Created with Pixso. Code Generator You I have error and cant…" at bounding box center [146, 217] width 246 height 399
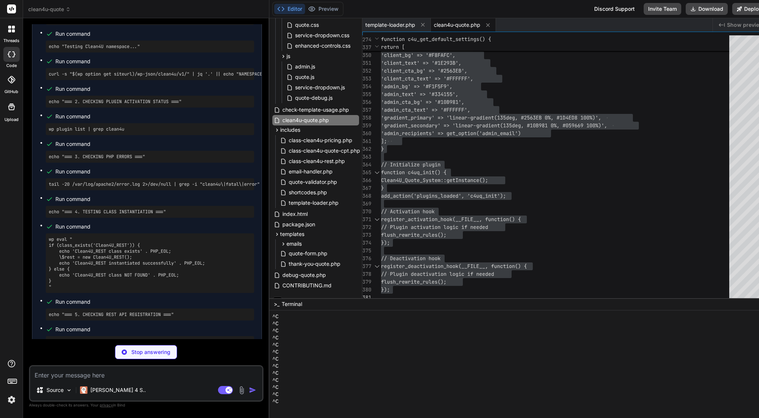
scroll to position [49334, 0]
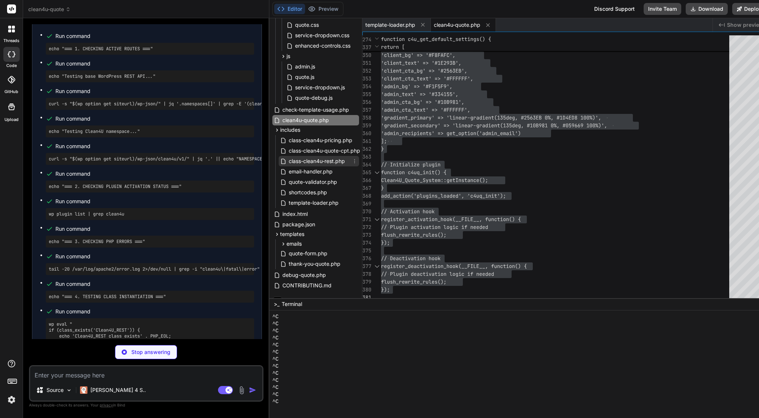
click at [327, 159] on span "class-clean4u-rest.php" at bounding box center [317, 161] width 58 height 9
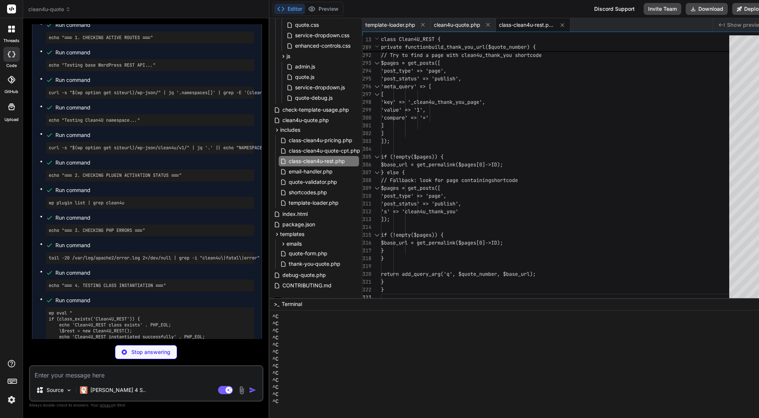
scroll to position [0, 0]
click at [150, 354] on p "Stop answering" at bounding box center [150, 351] width 39 height 7
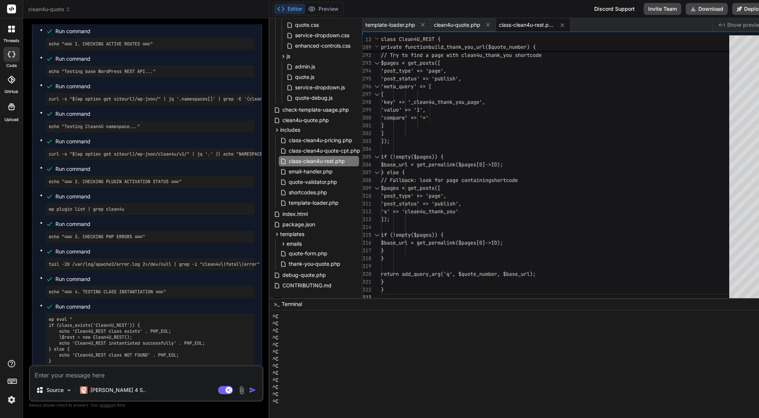
scroll to position [51217, 0]
click at [109, 374] on textarea at bounding box center [146, 372] width 232 height 13
paste textarea "<?php /** * Clean4U REST API Handler * * Handles REST API endpoints for quote s…"
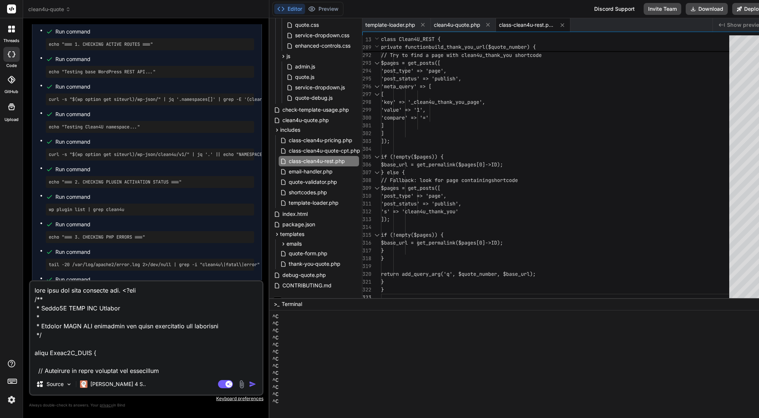
scroll to position [8050, 0]
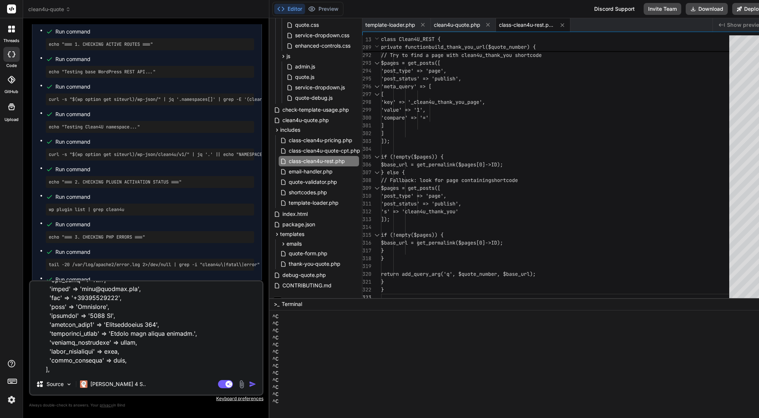
click at [256, 382] on img "button" at bounding box center [252, 383] width 7 height 7
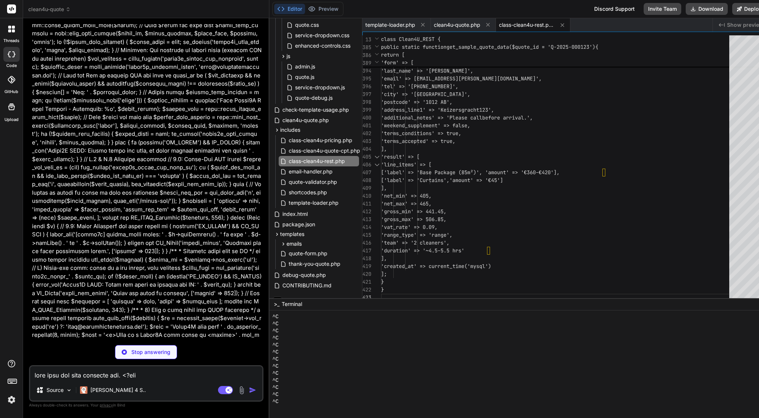
scroll to position [70, 0]
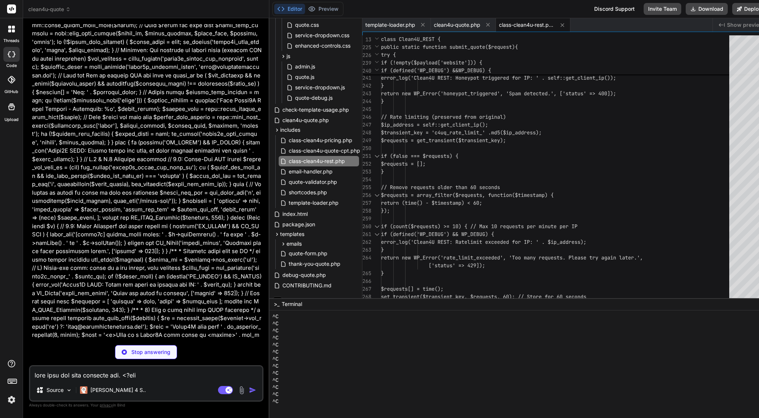
click at [472, 100] on div "}" at bounding box center [557, 102] width 353 height 8
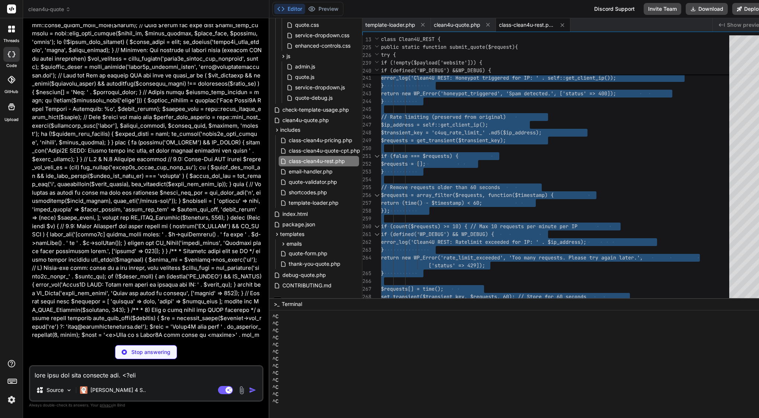
click at [472, 100] on div "}" at bounding box center [557, 102] width 353 height 8
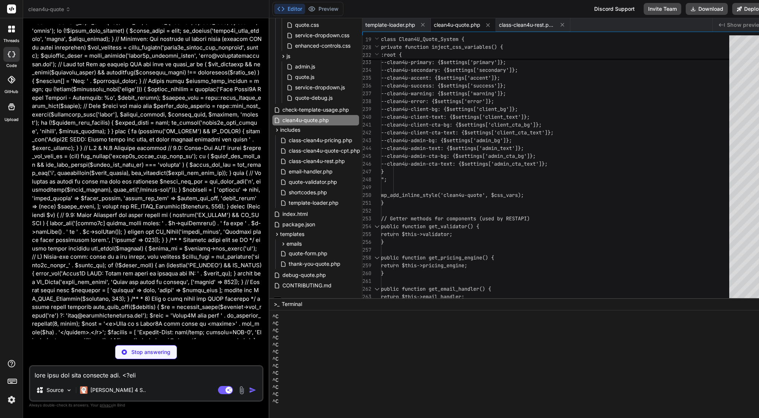
scroll to position [5396, 0]
